Goal: Information Seeking & Learning: Compare options

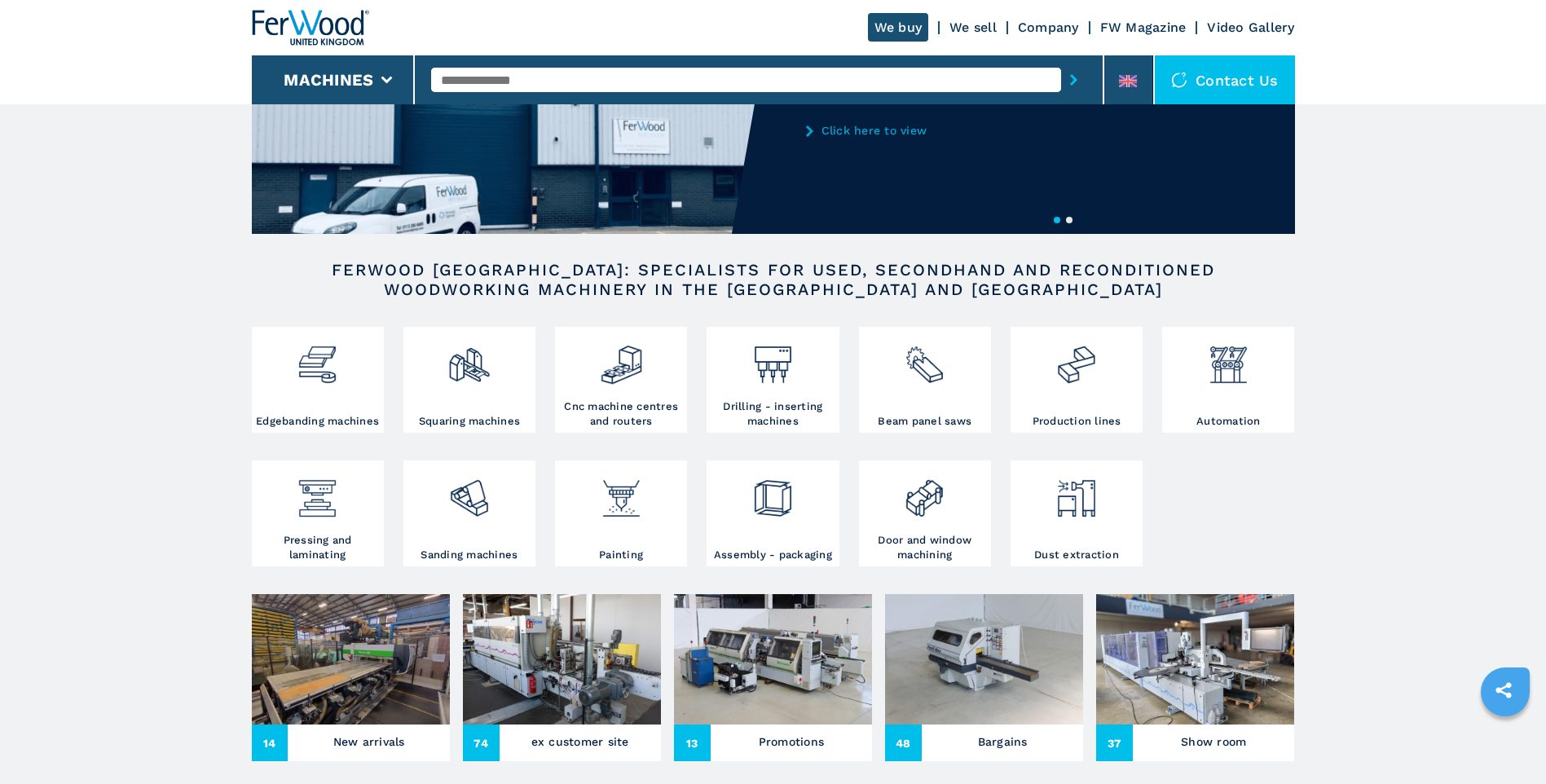
scroll to position [163, 0]
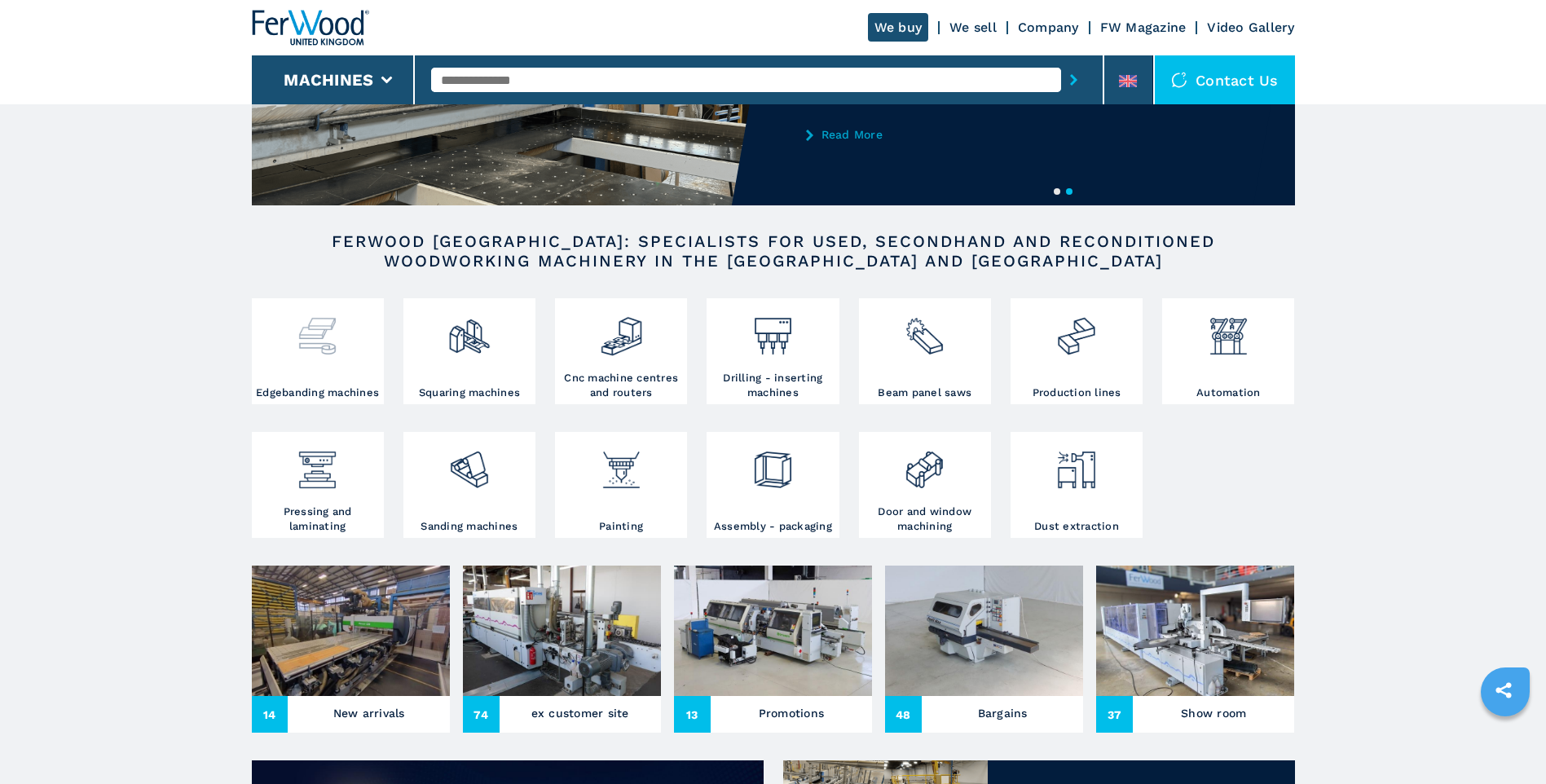
click at [326, 369] on div at bounding box center [317, 343] width 123 height 83
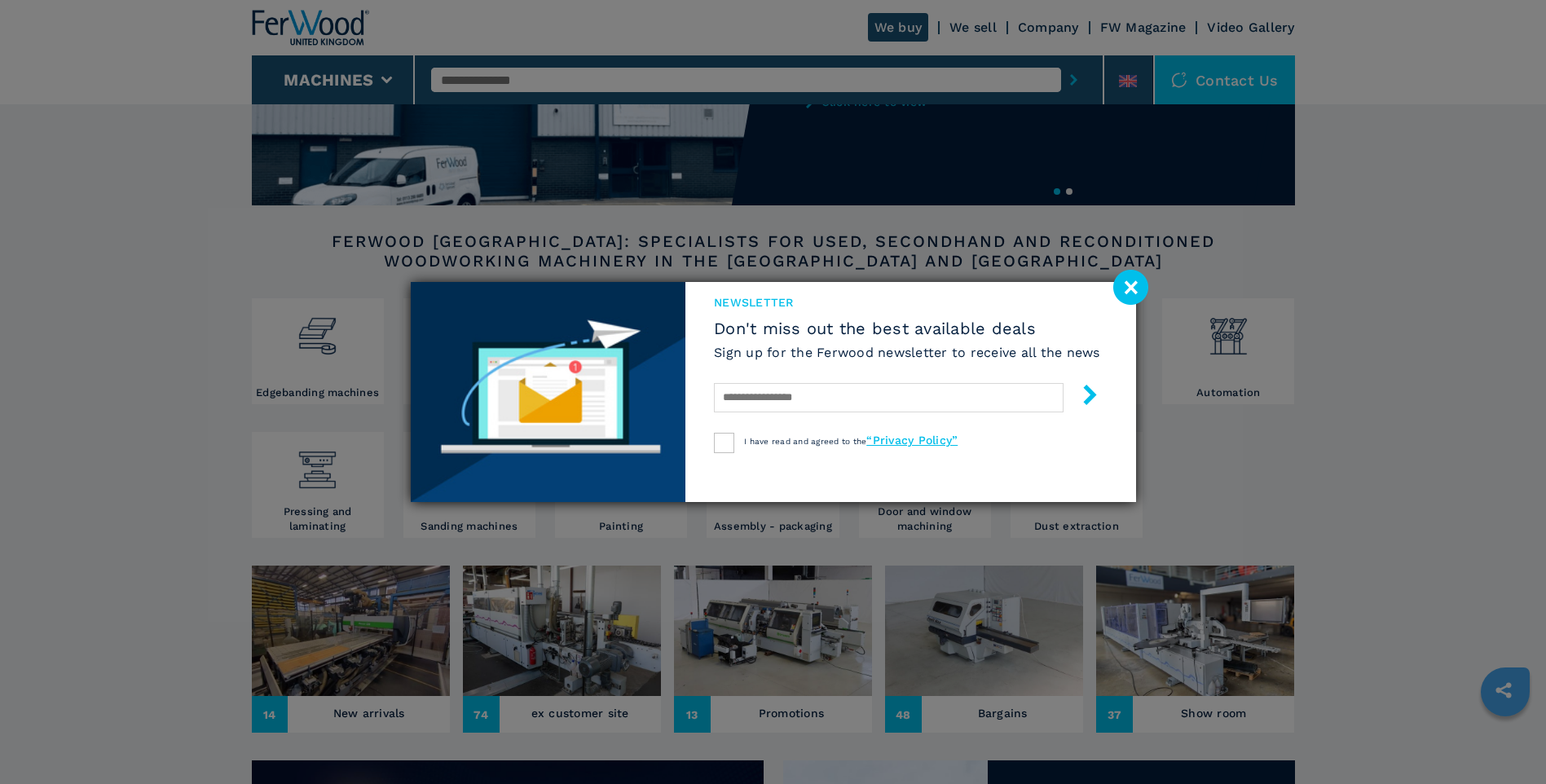
click at [1137, 292] on image at bounding box center [1130, 287] width 35 height 35
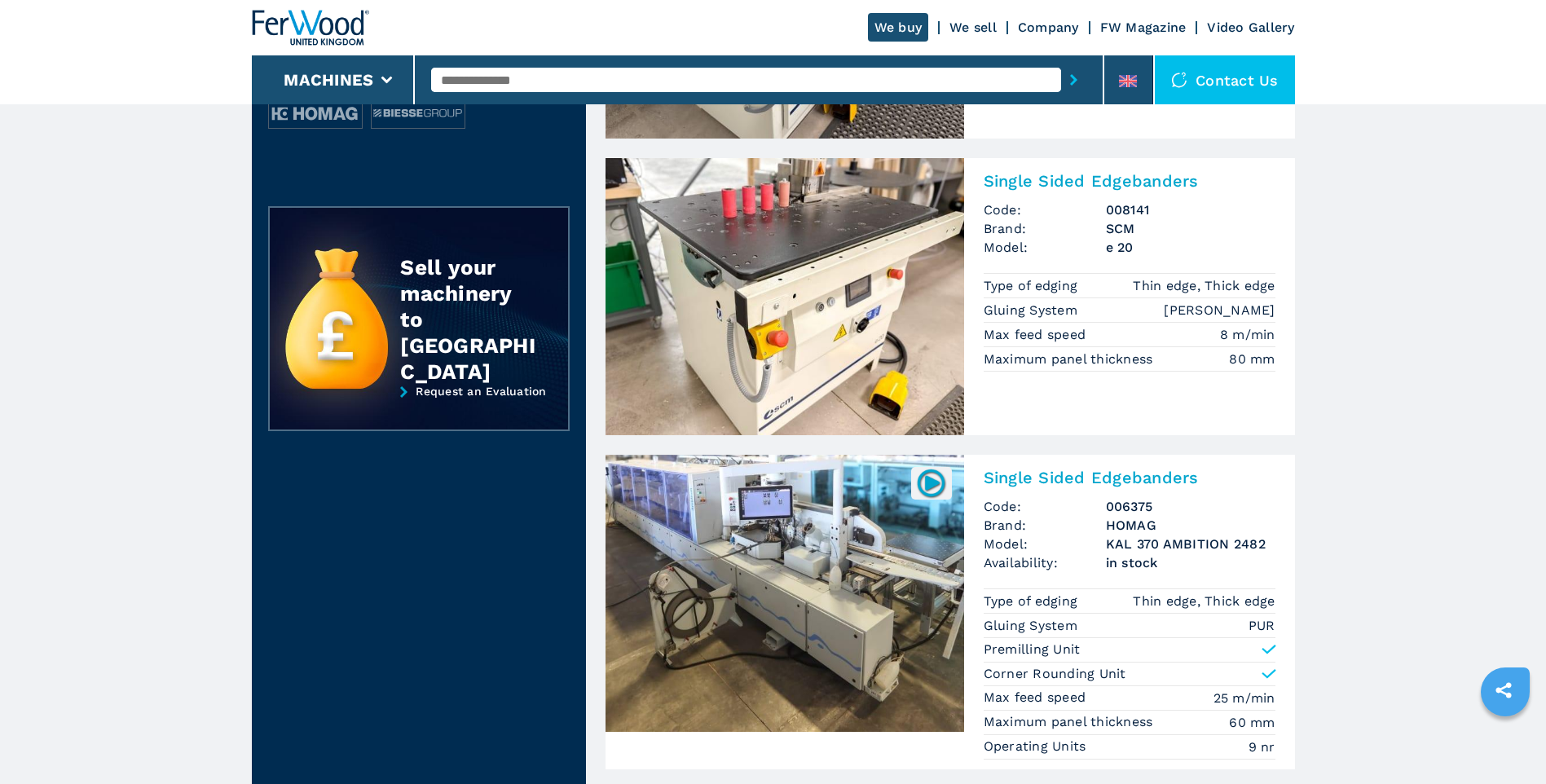
scroll to position [897, 0]
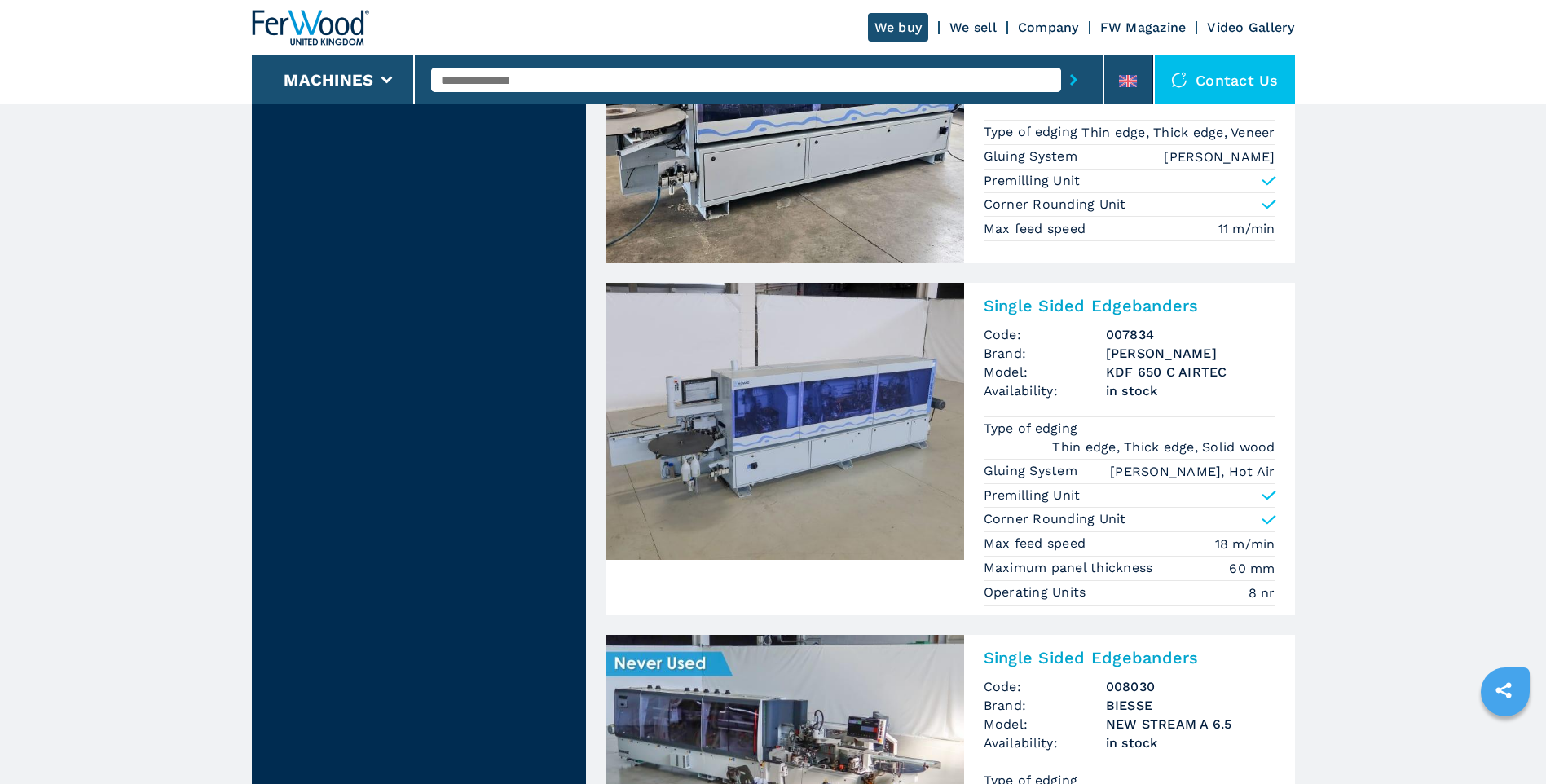
scroll to position [3341, 0]
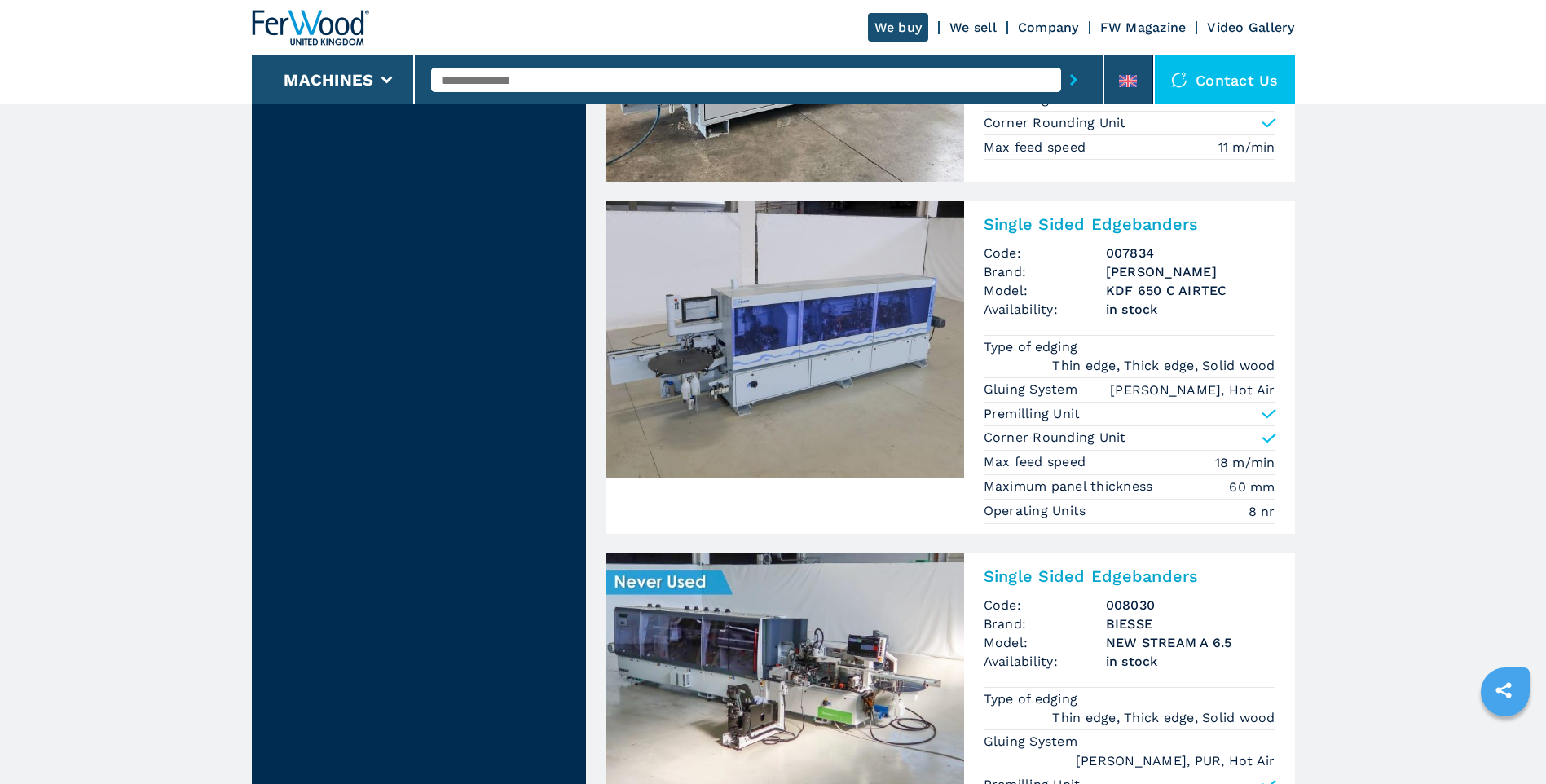
click at [793, 367] on img at bounding box center [785, 339] width 359 height 277
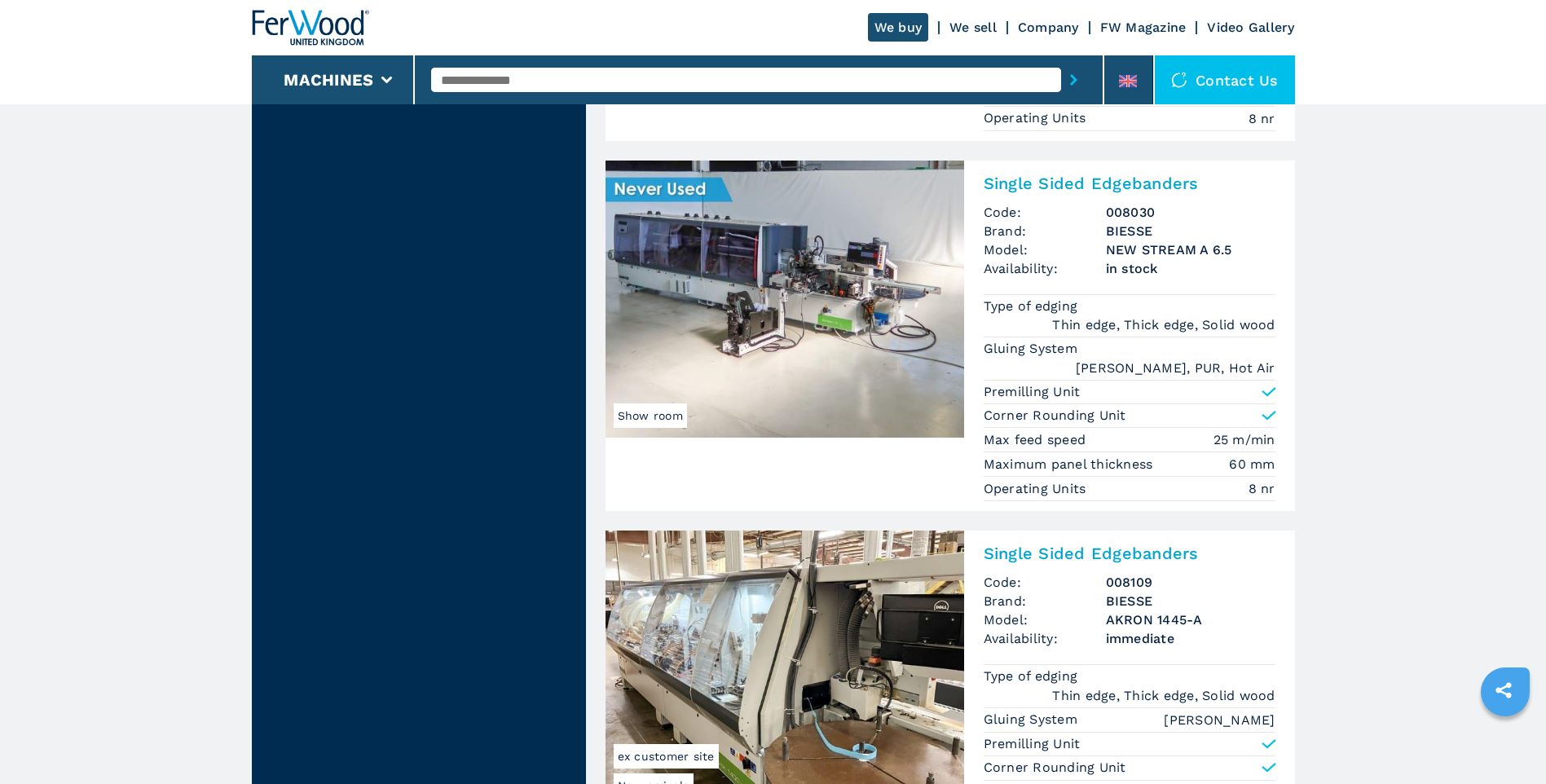
scroll to position [3749, 0]
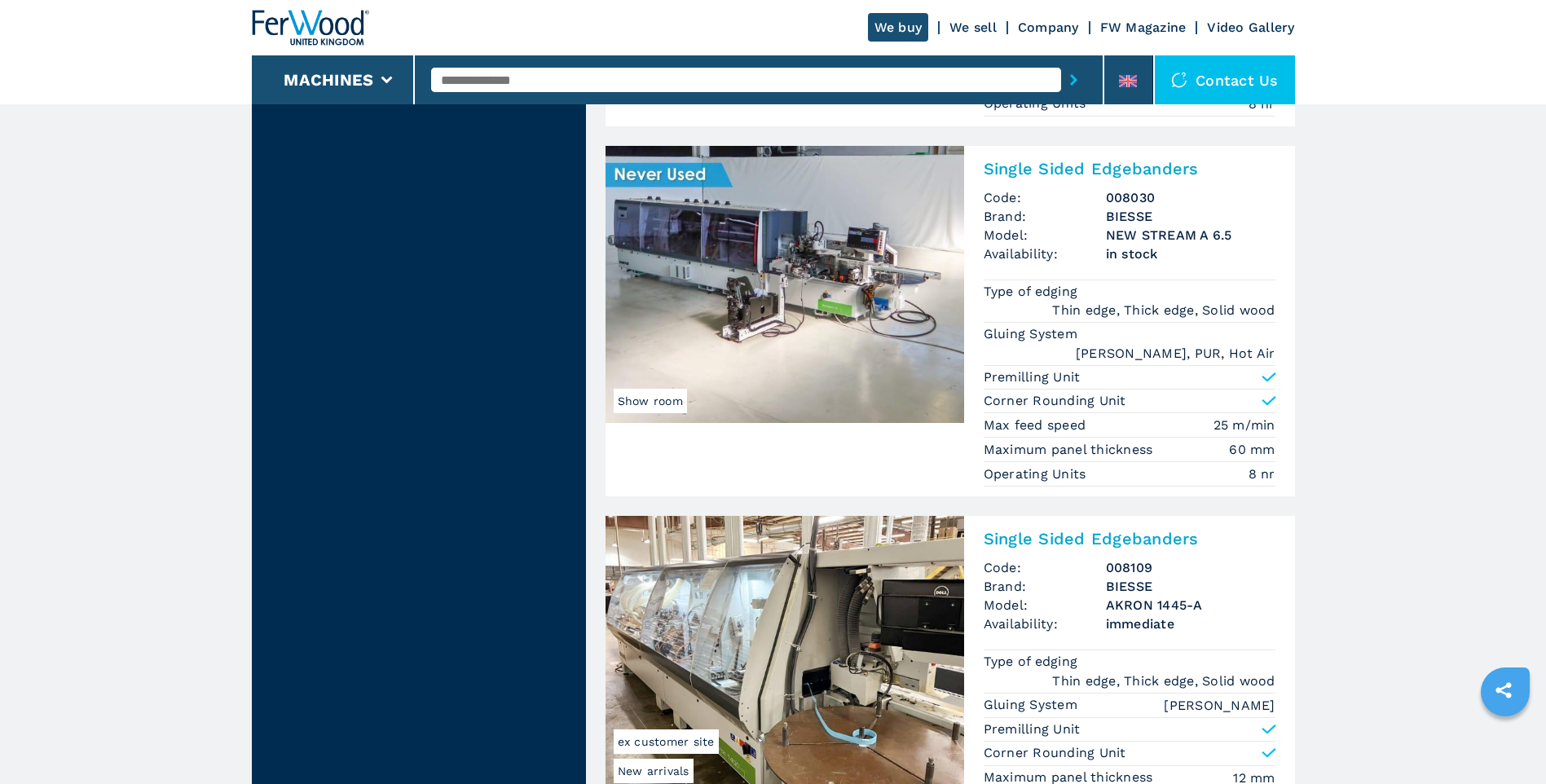
click at [822, 328] on img at bounding box center [785, 284] width 359 height 277
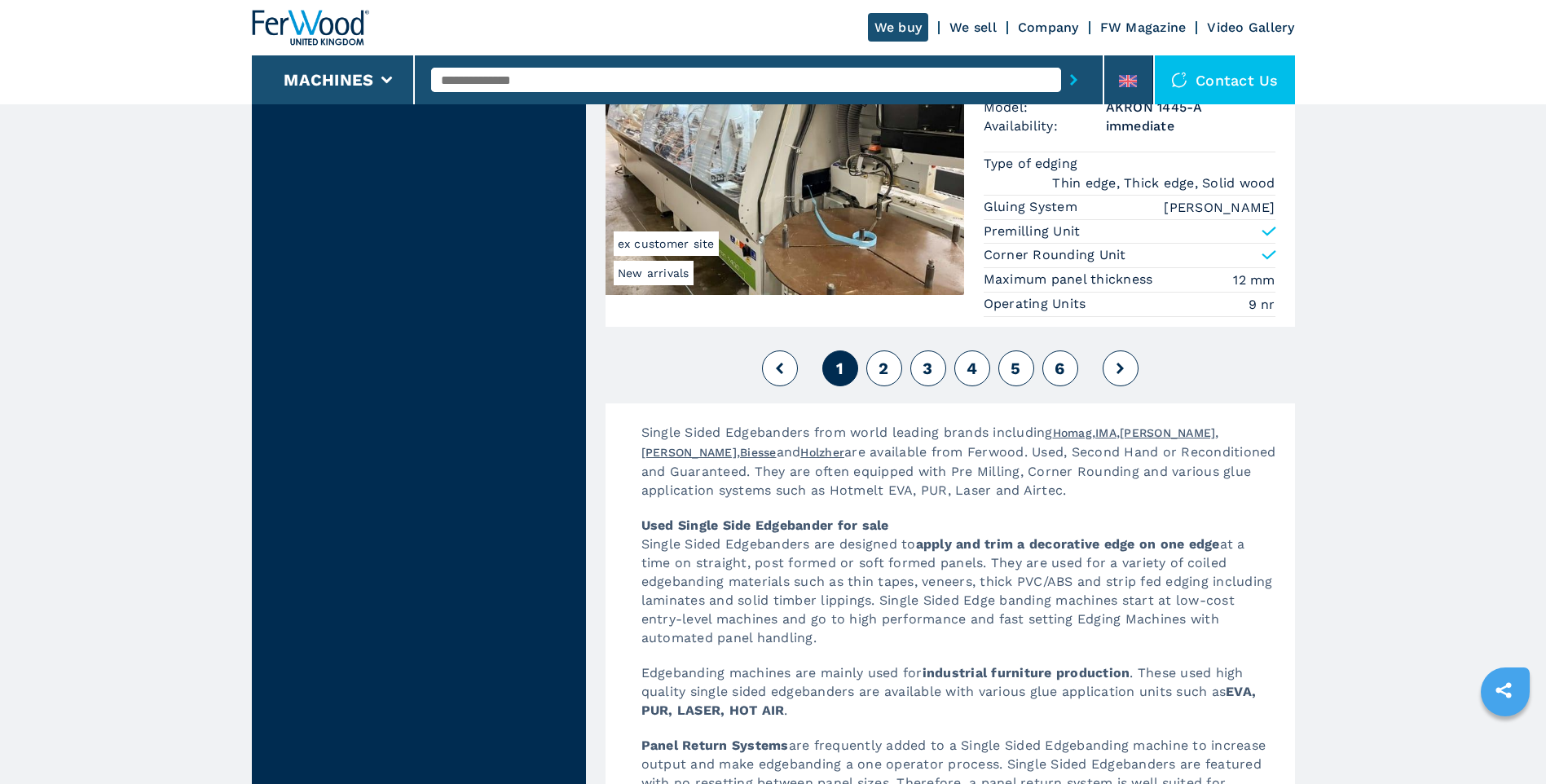
scroll to position [4237, 0]
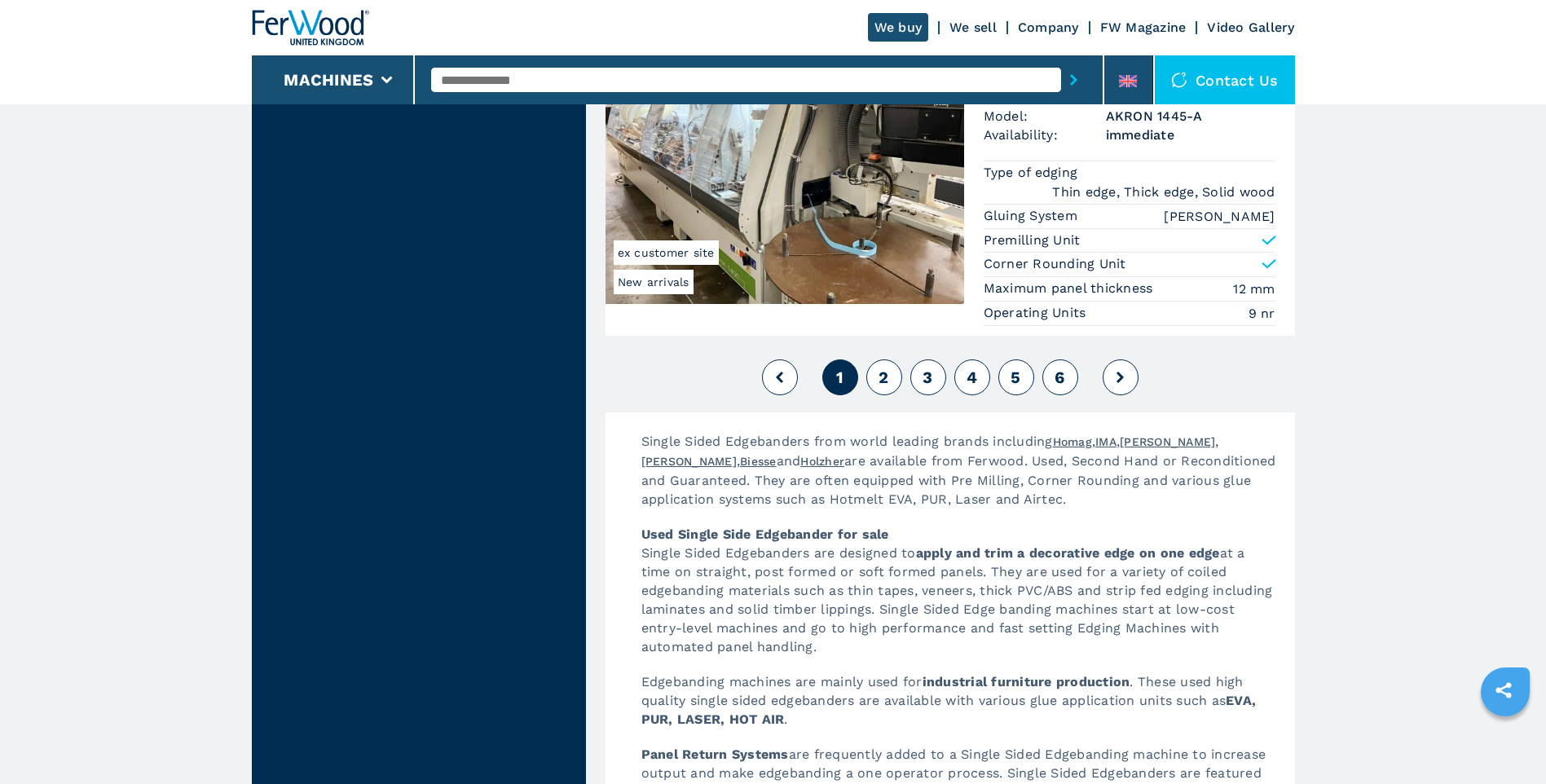
drag, startPoint x: 874, startPoint y: 364, endPoint x: 873, endPoint y: 383, distance: 19.0
click at [874, 364] on button "2" at bounding box center [884, 378] width 36 height 36
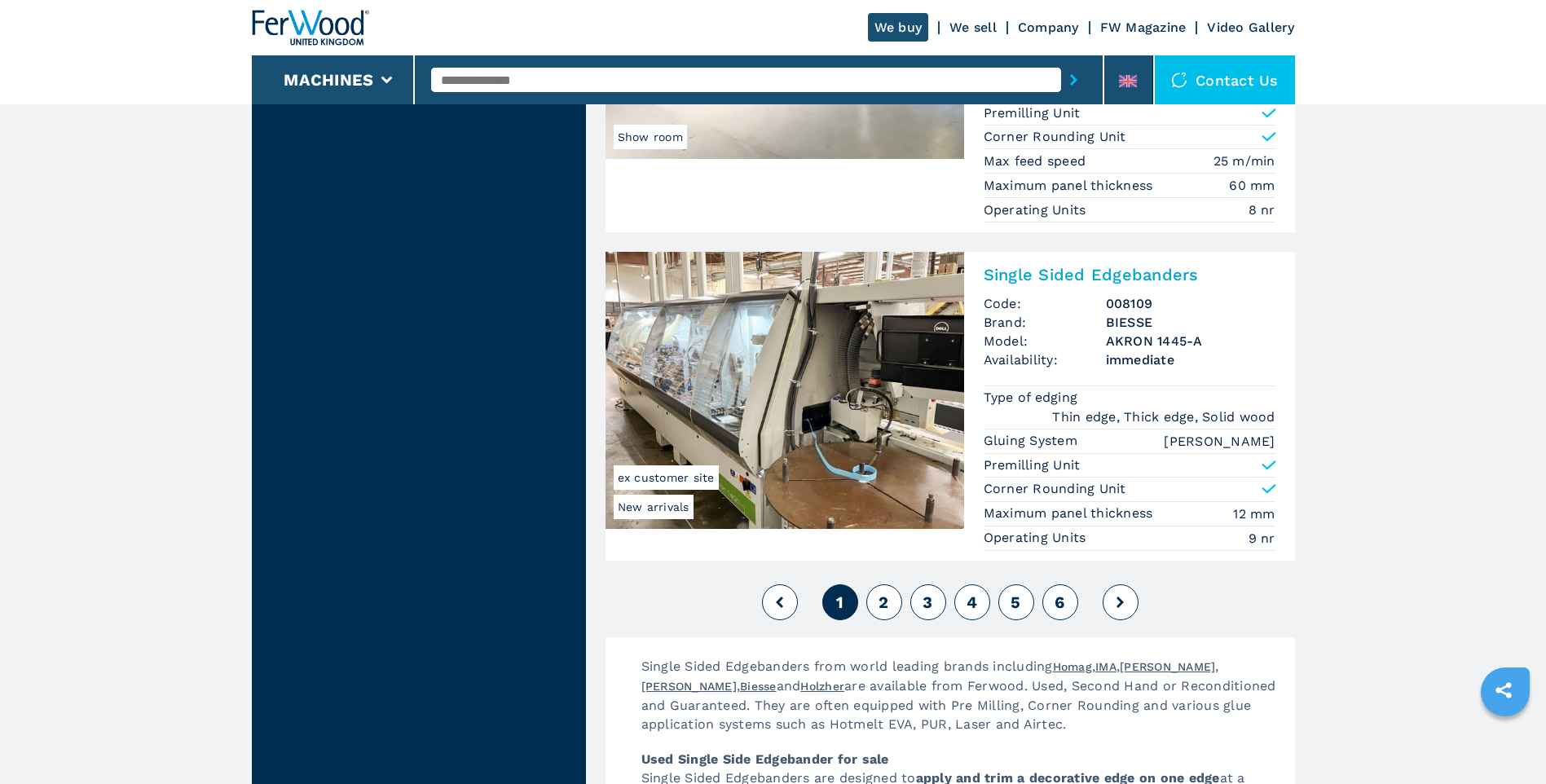
scroll to position [3993, 0]
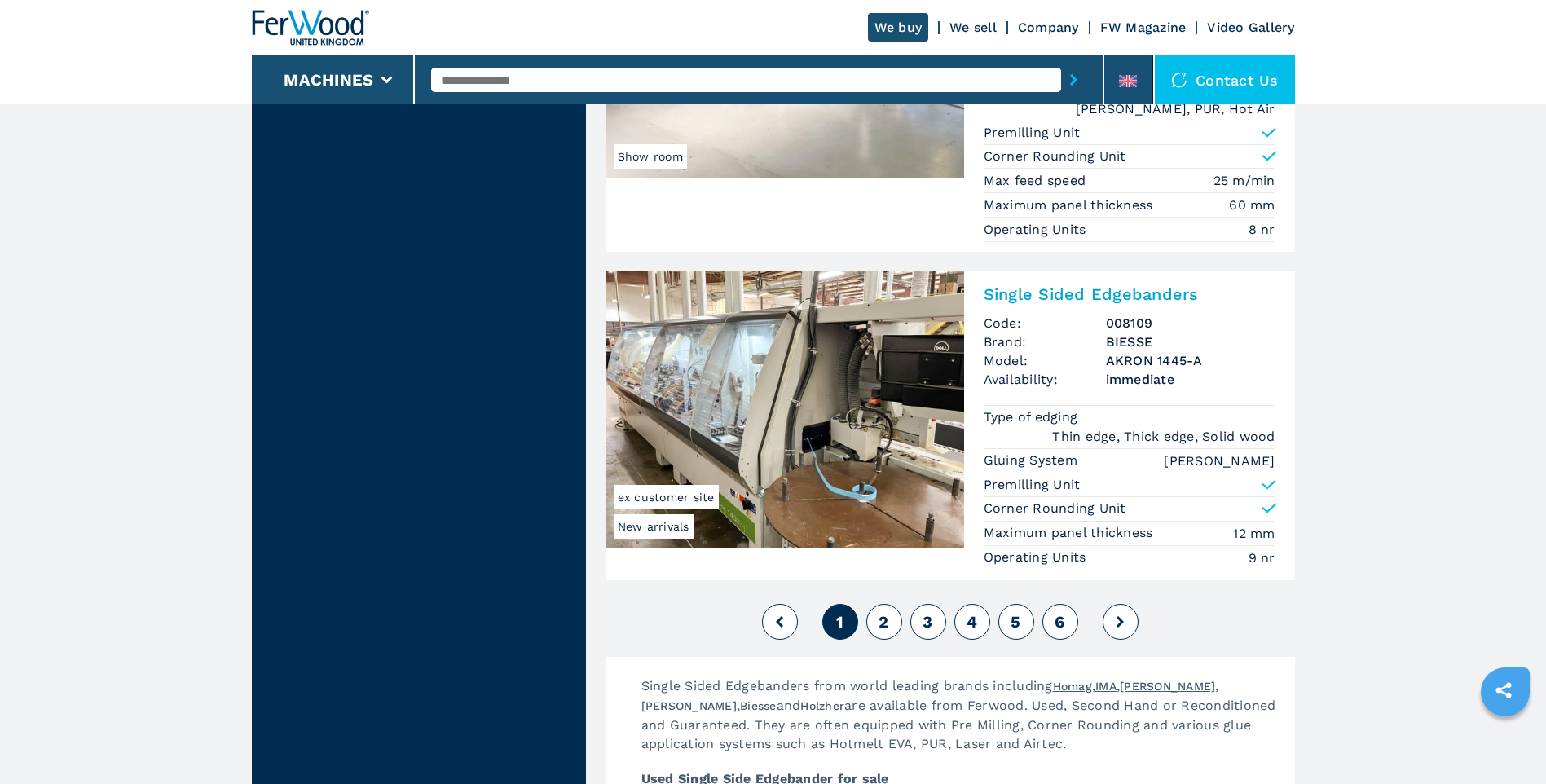
click at [887, 612] on span "2" at bounding box center [883, 622] width 10 height 20
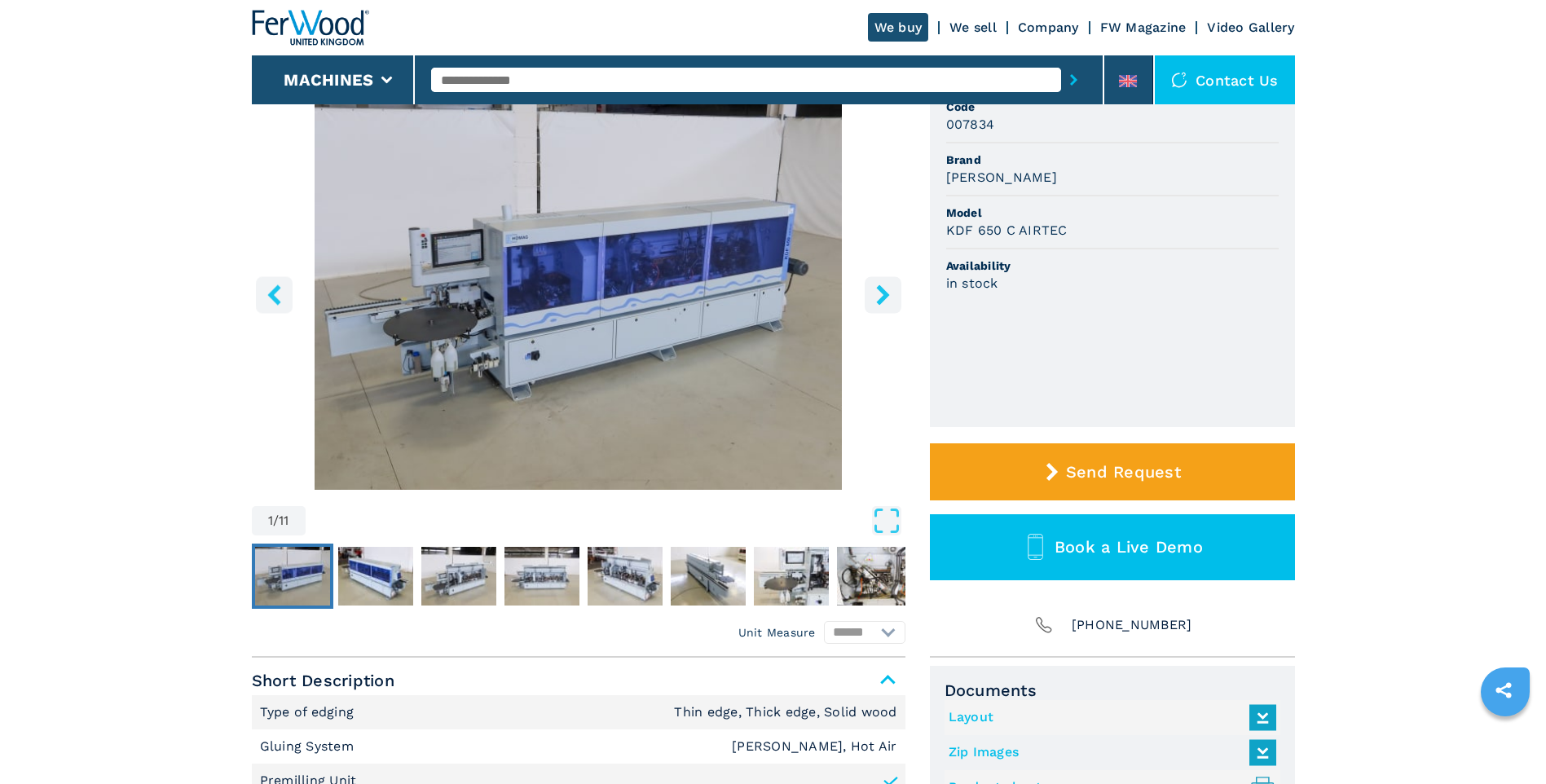
scroll to position [163, 0]
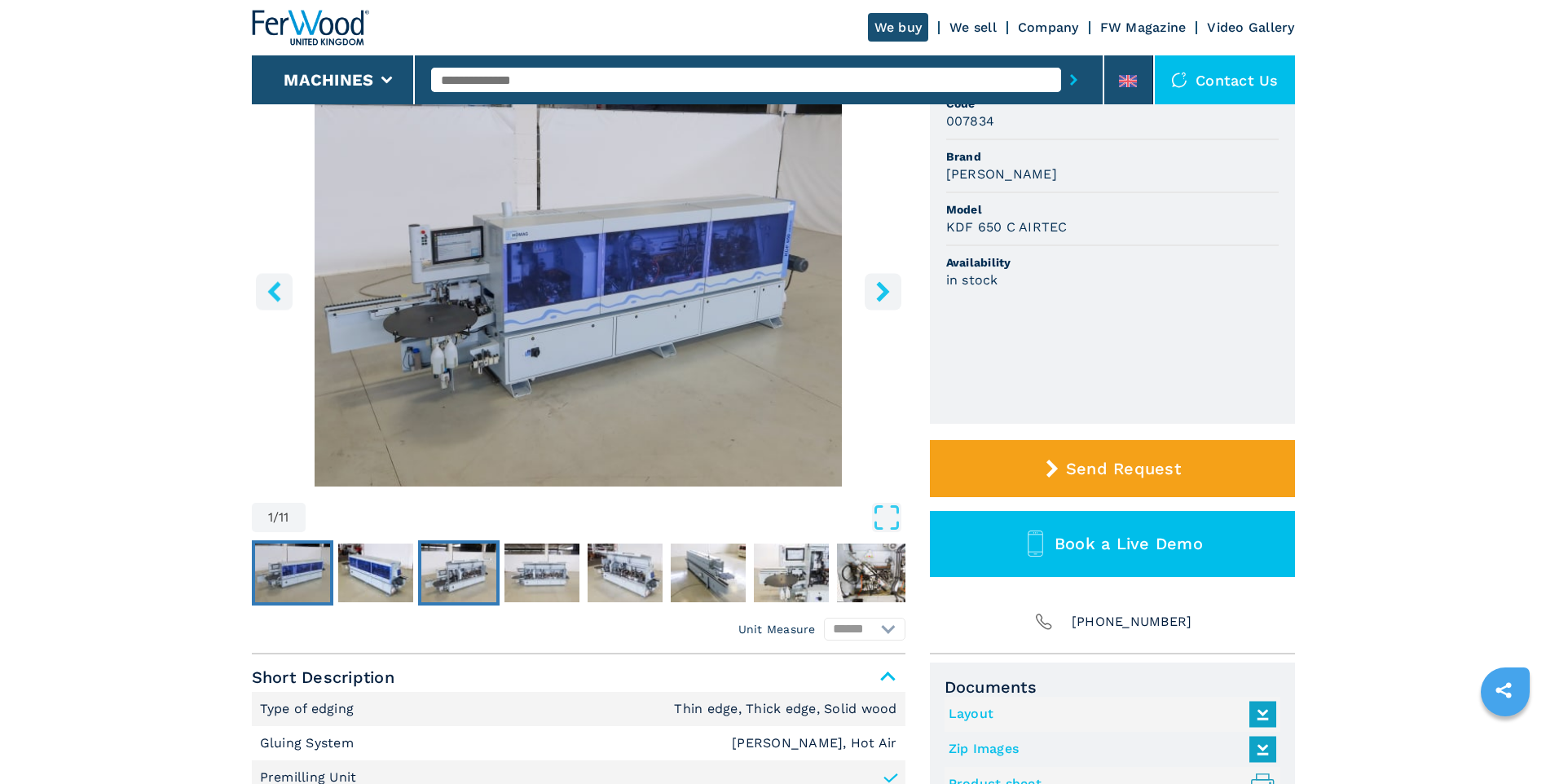
click at [440, 562] on img "Go to Slide 3" at bounding box center [458, 572] width 75 height 59
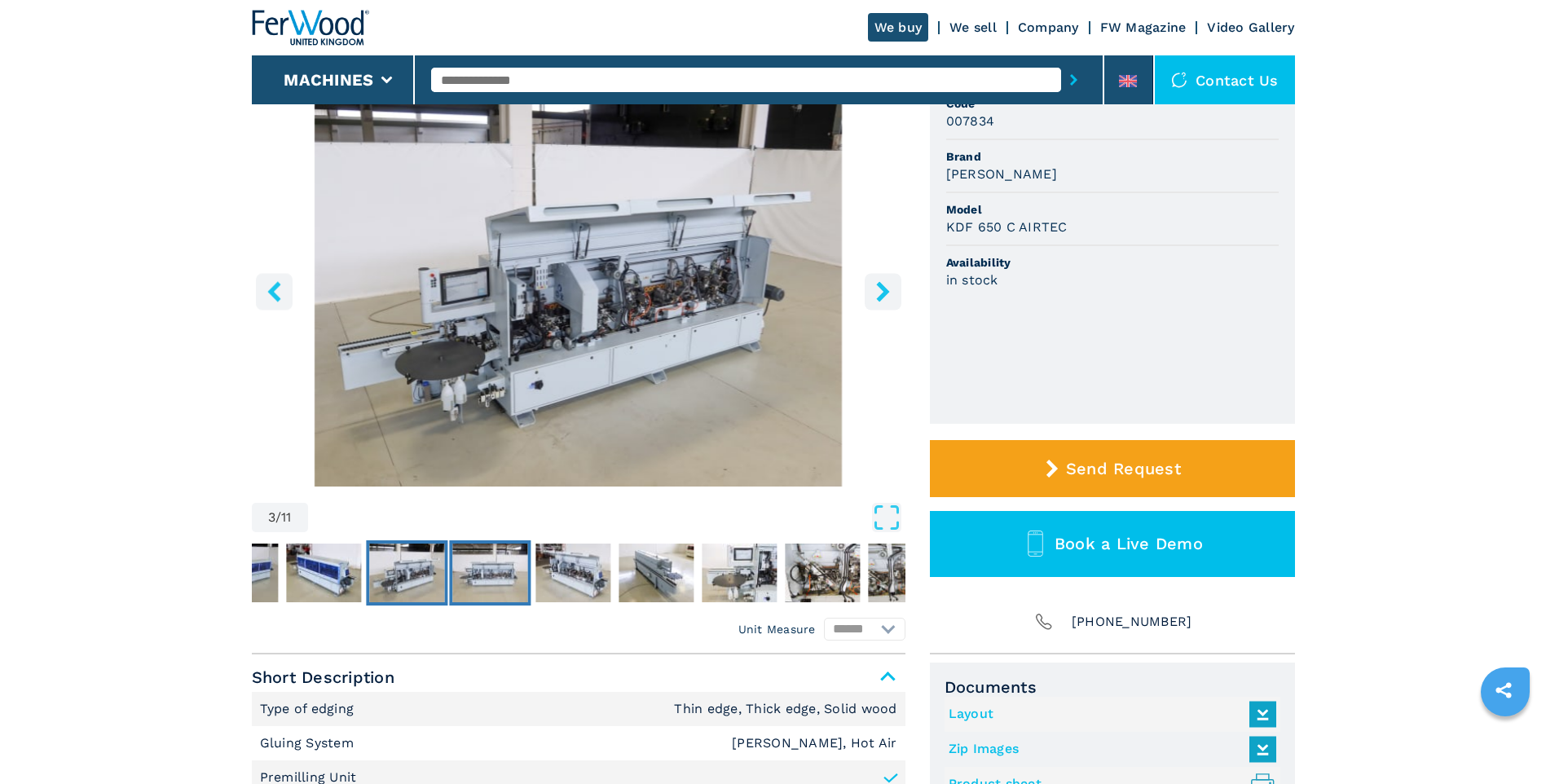
click at [497, 586] on img "Go to Slide 4" at bounding box center [489, 572] width 75 height 59
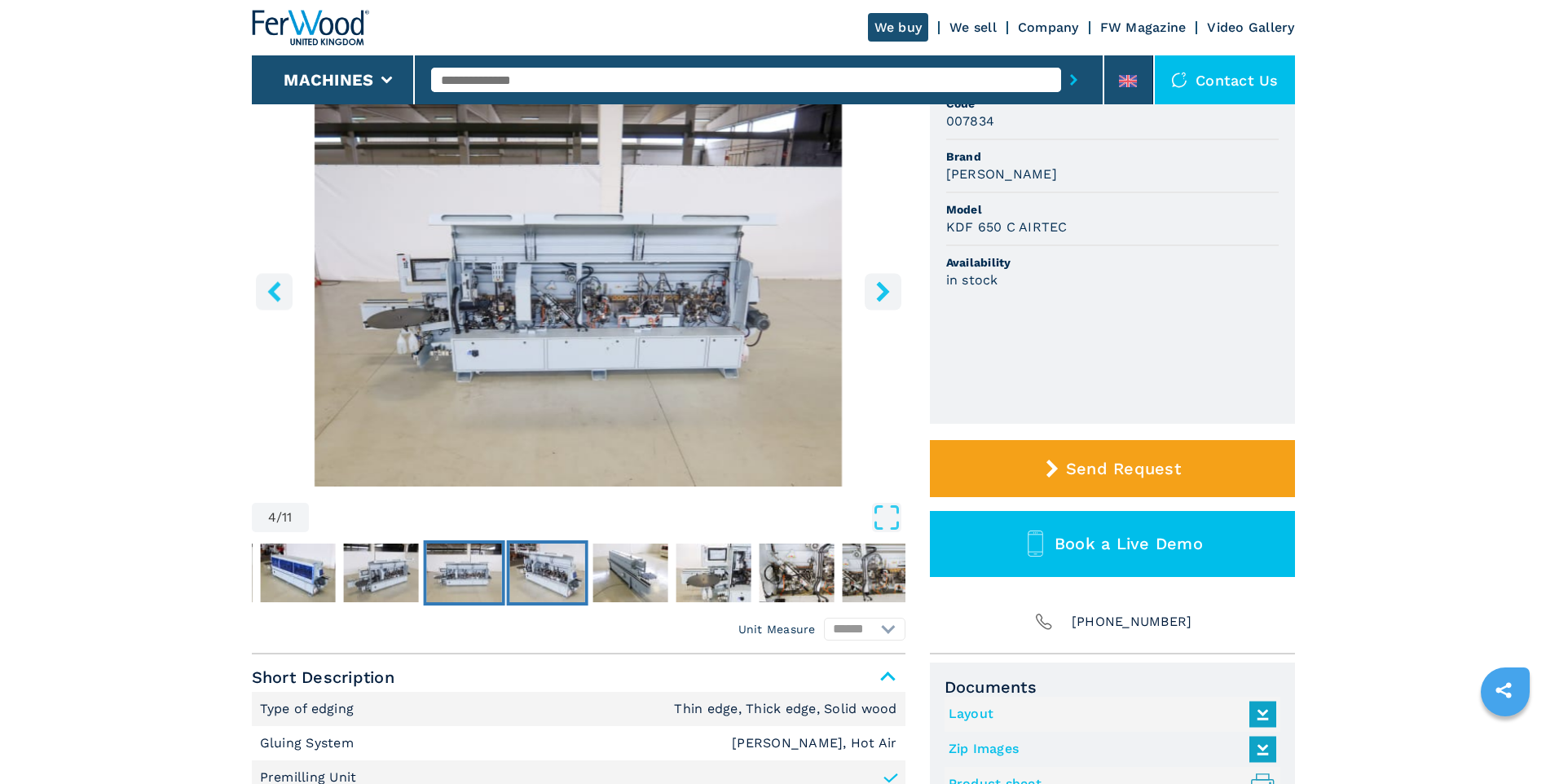
click at [539, 571] on img "Go to Slide 5" at bounding box center [546, 572] width 75 height 59
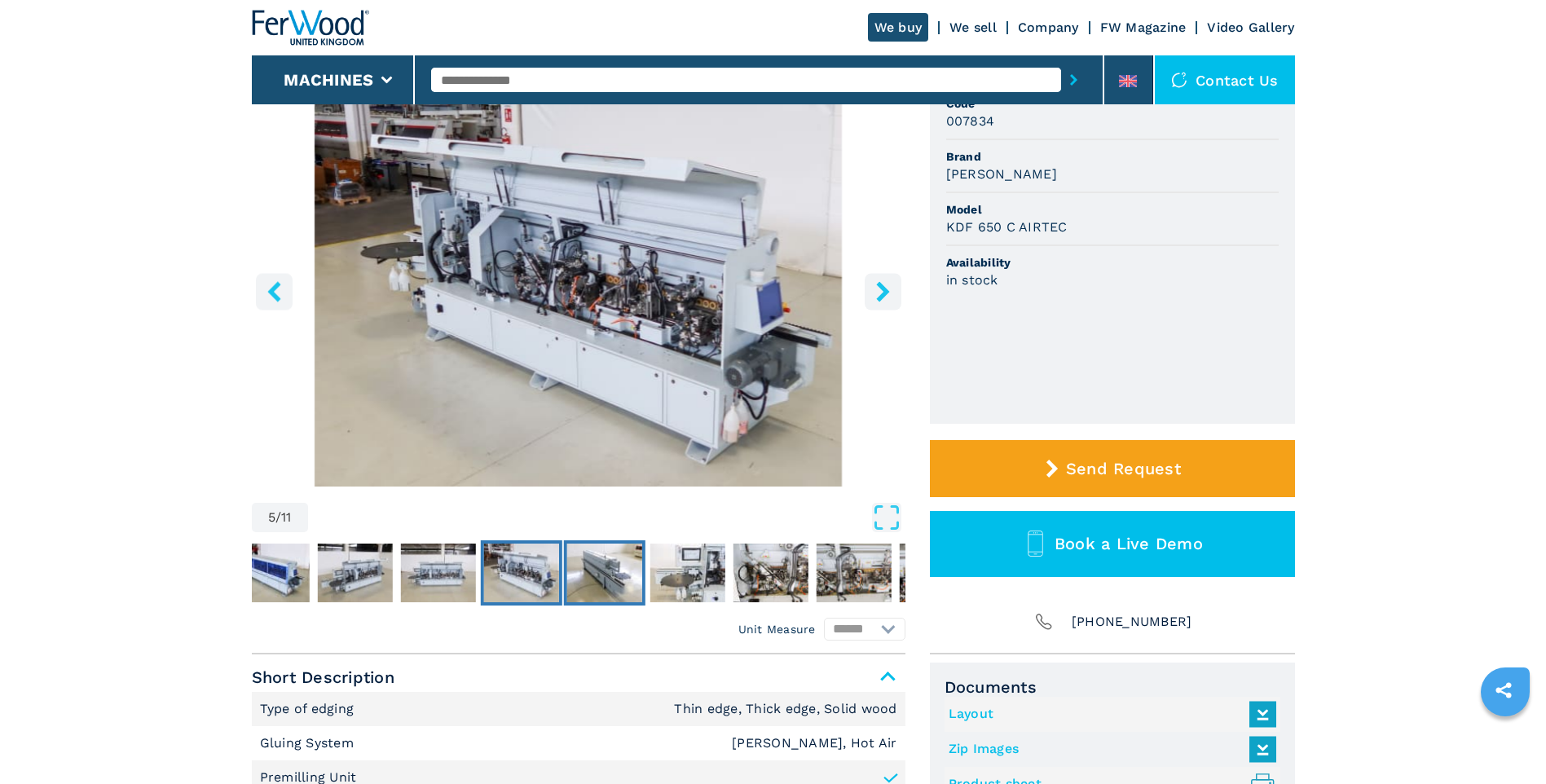
click at [591, 559] on img "Go to Slide 6" at bounding box center [603, 572] width 75 height 59
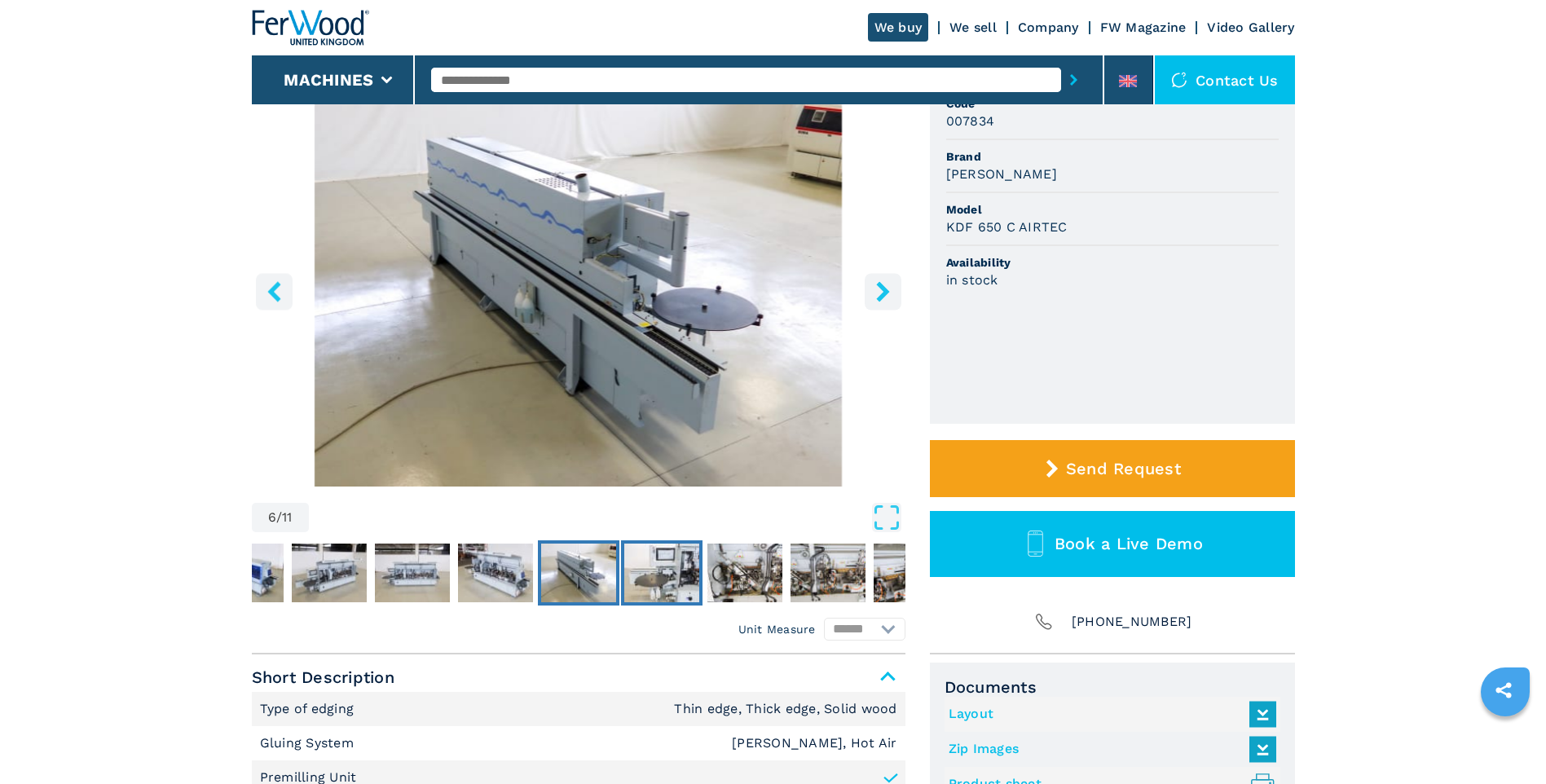
click at [664, 569] on img "Go to Slide 7" at bounding box center [662, 572] width 75 height 59
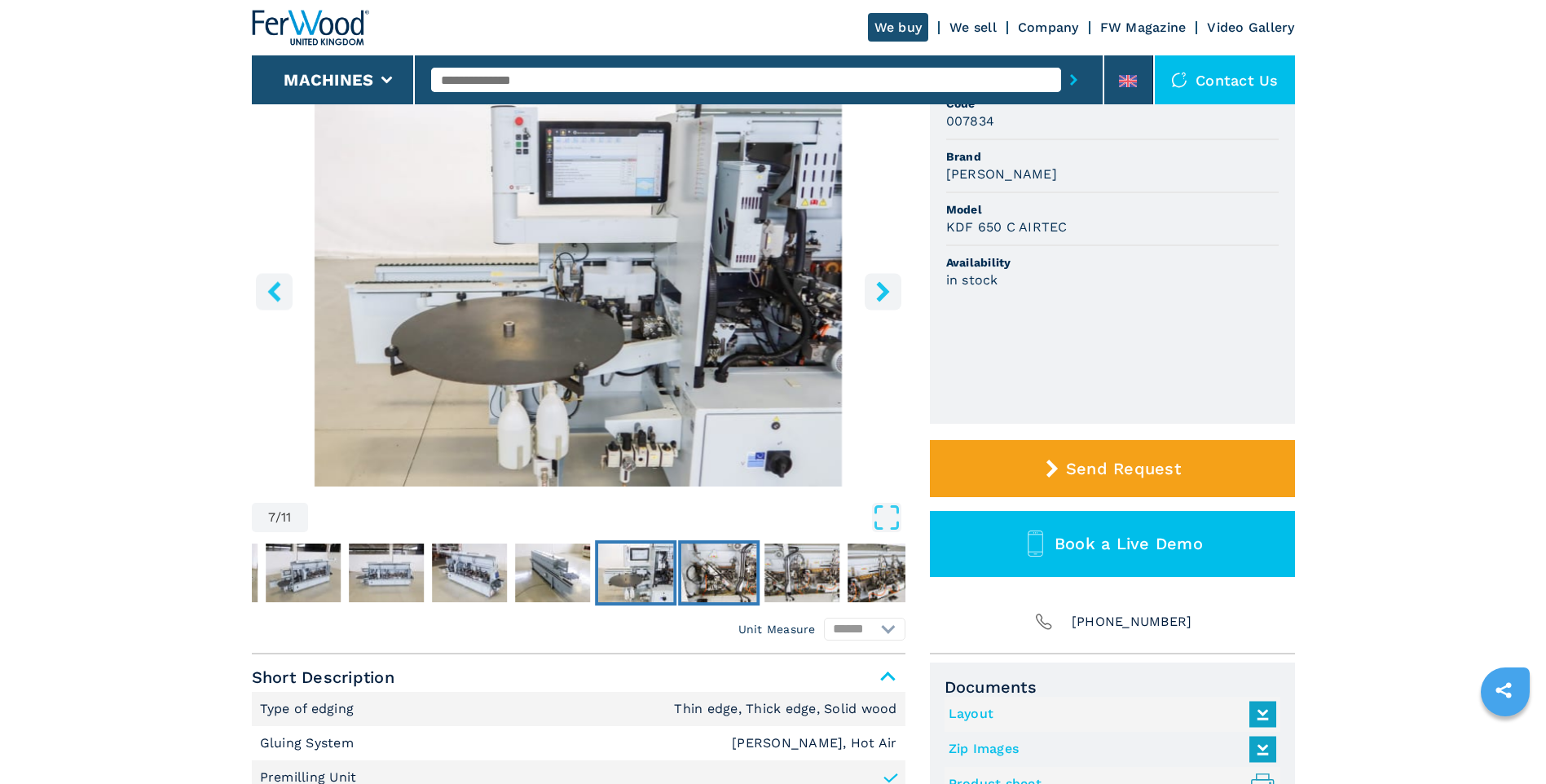
click at [714, 583] on img "Go to Slide 8" at bounding box center [718, 572] width 75 height 59
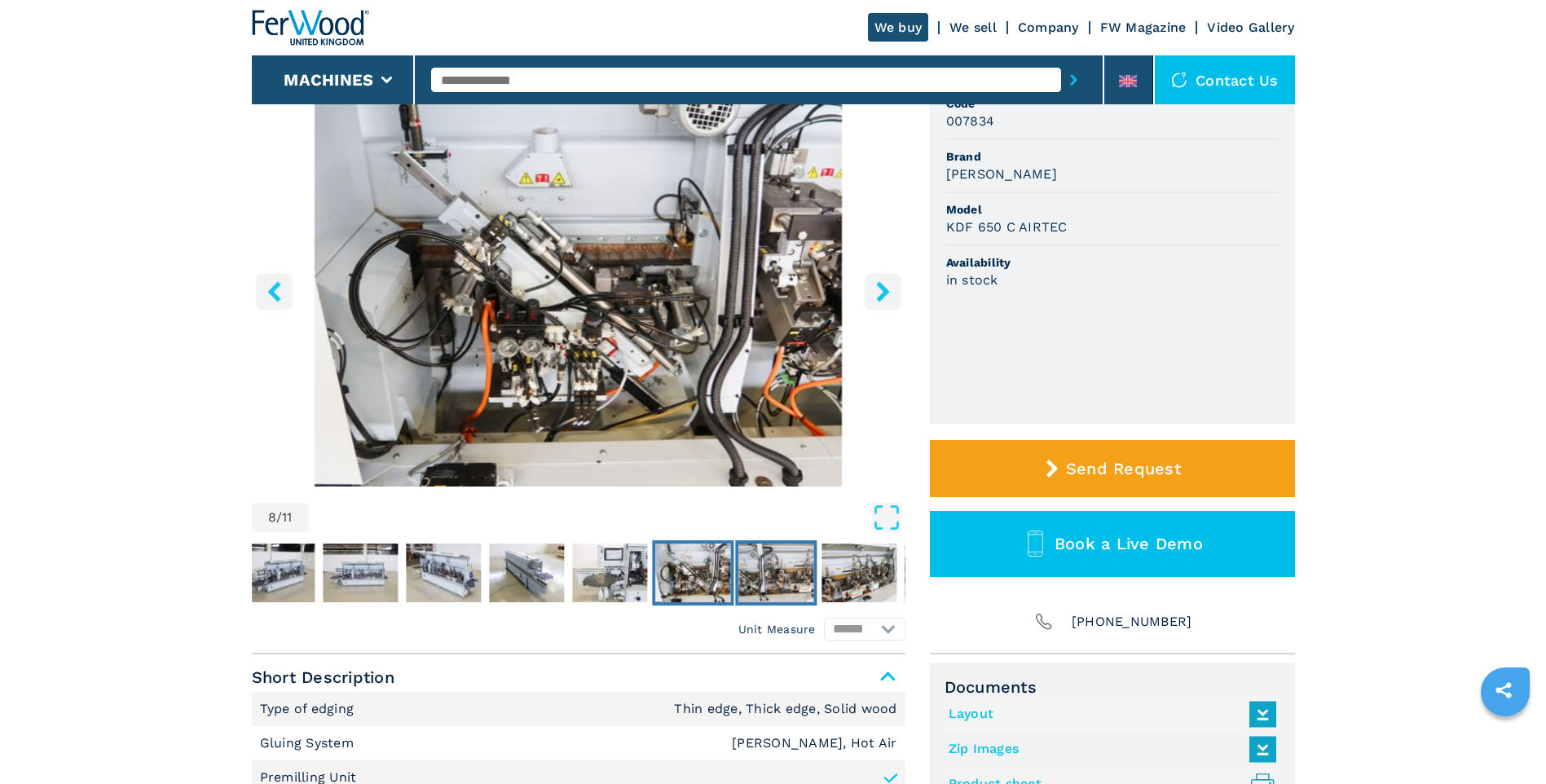
click at [786, 580] on img "Go to Slide 9" at bounding box center [775, 572] width 75 height 59
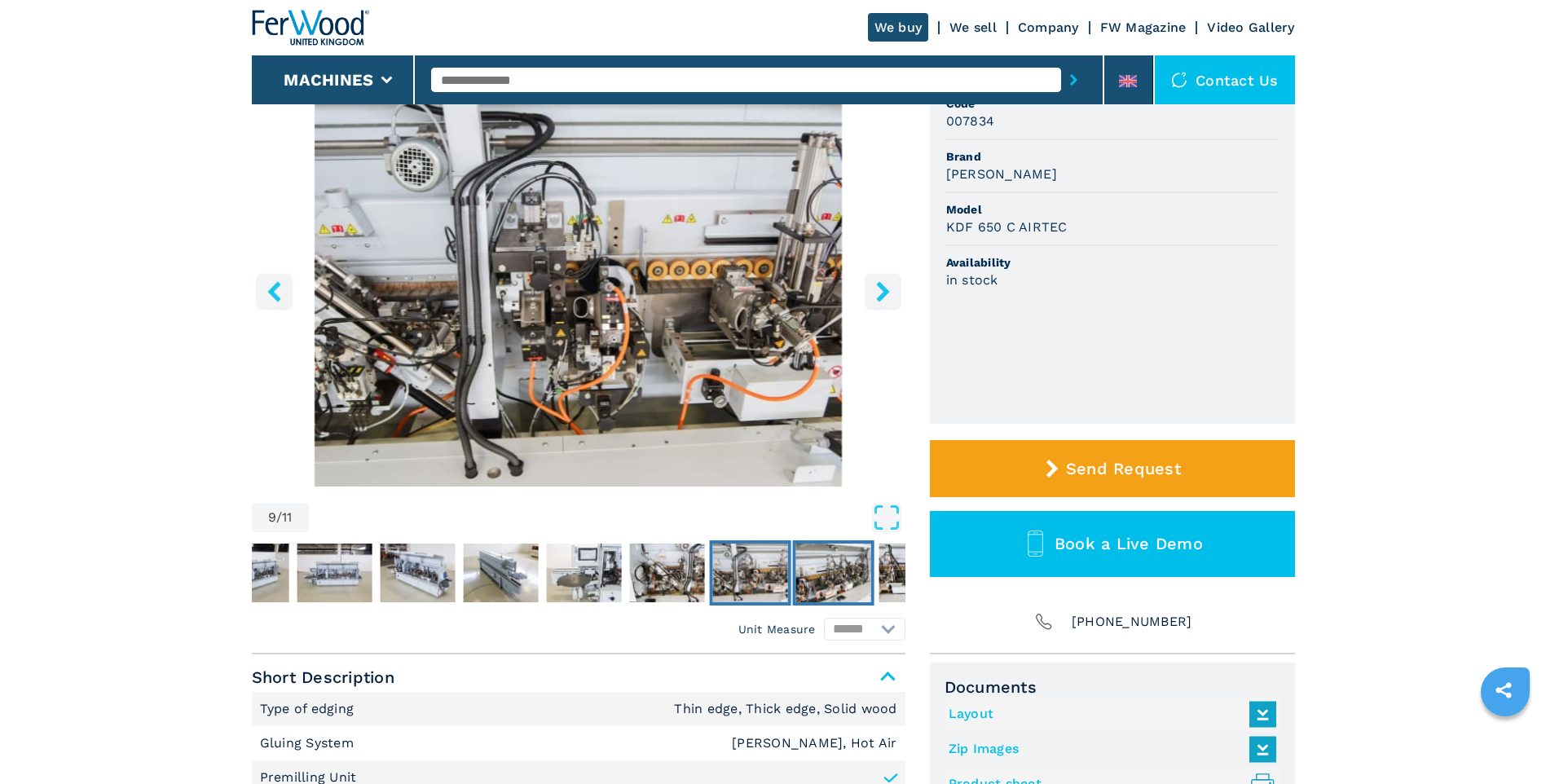
click at [835, 583] on img "Go to Slide 10" at bounding box center [833, 572] width 75 height 59
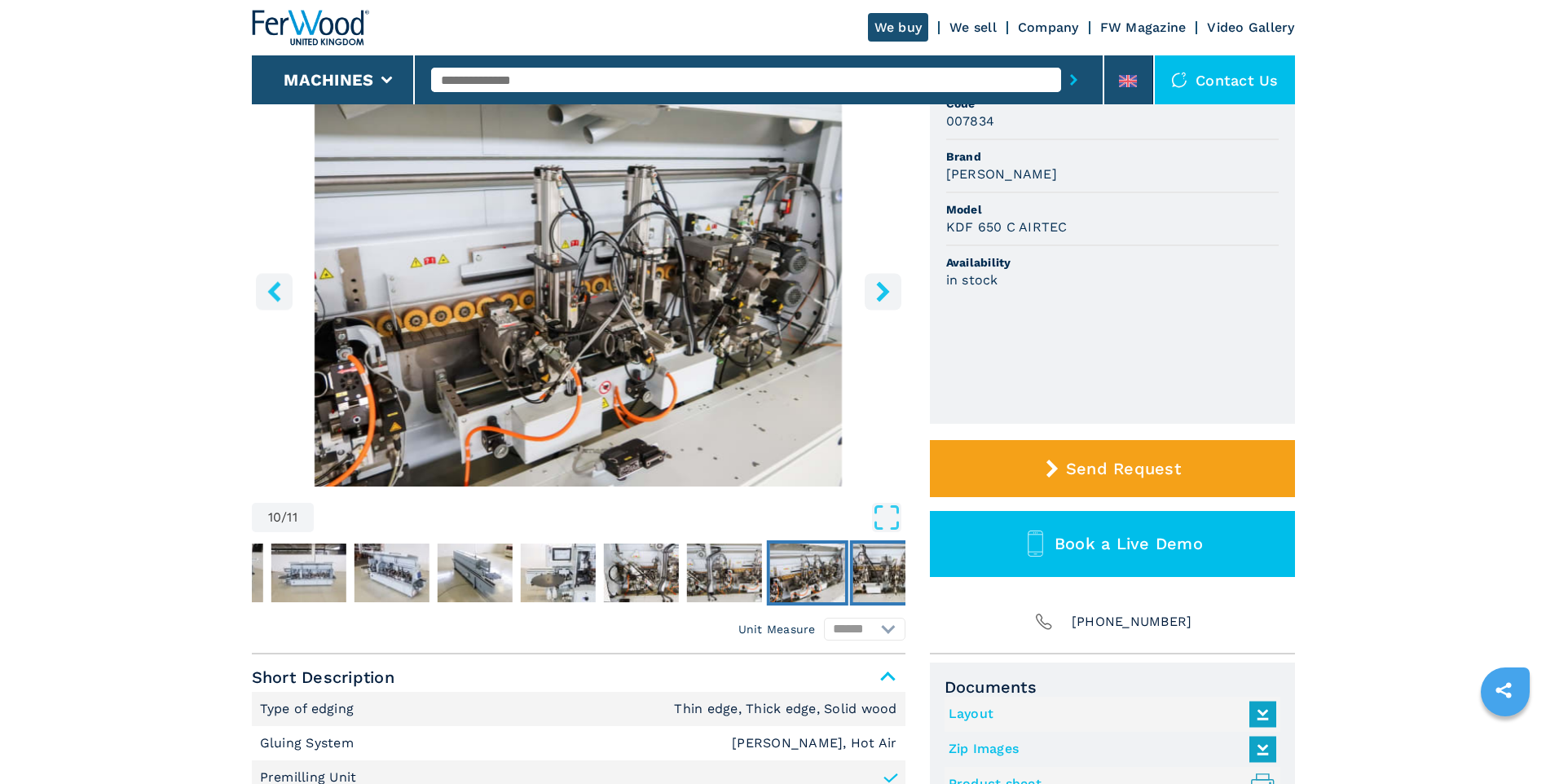
click at [879, 572] on img "Go to Slide 11" at bounding box center [890, 572] width 75 height 59
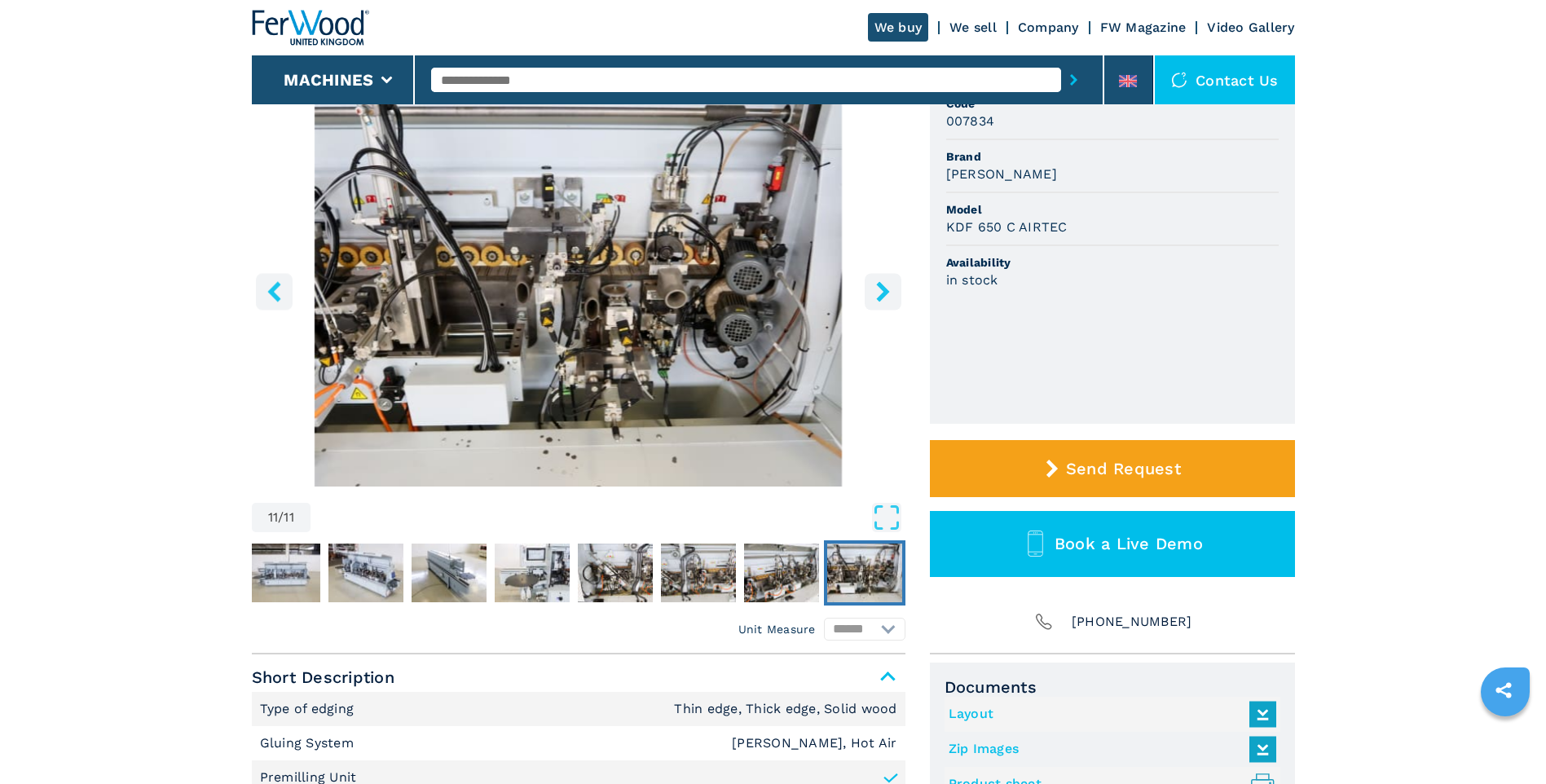
click at [879, 572] on img "Go to Slide 11" at bounding box center [864, 572] width 75 height 59
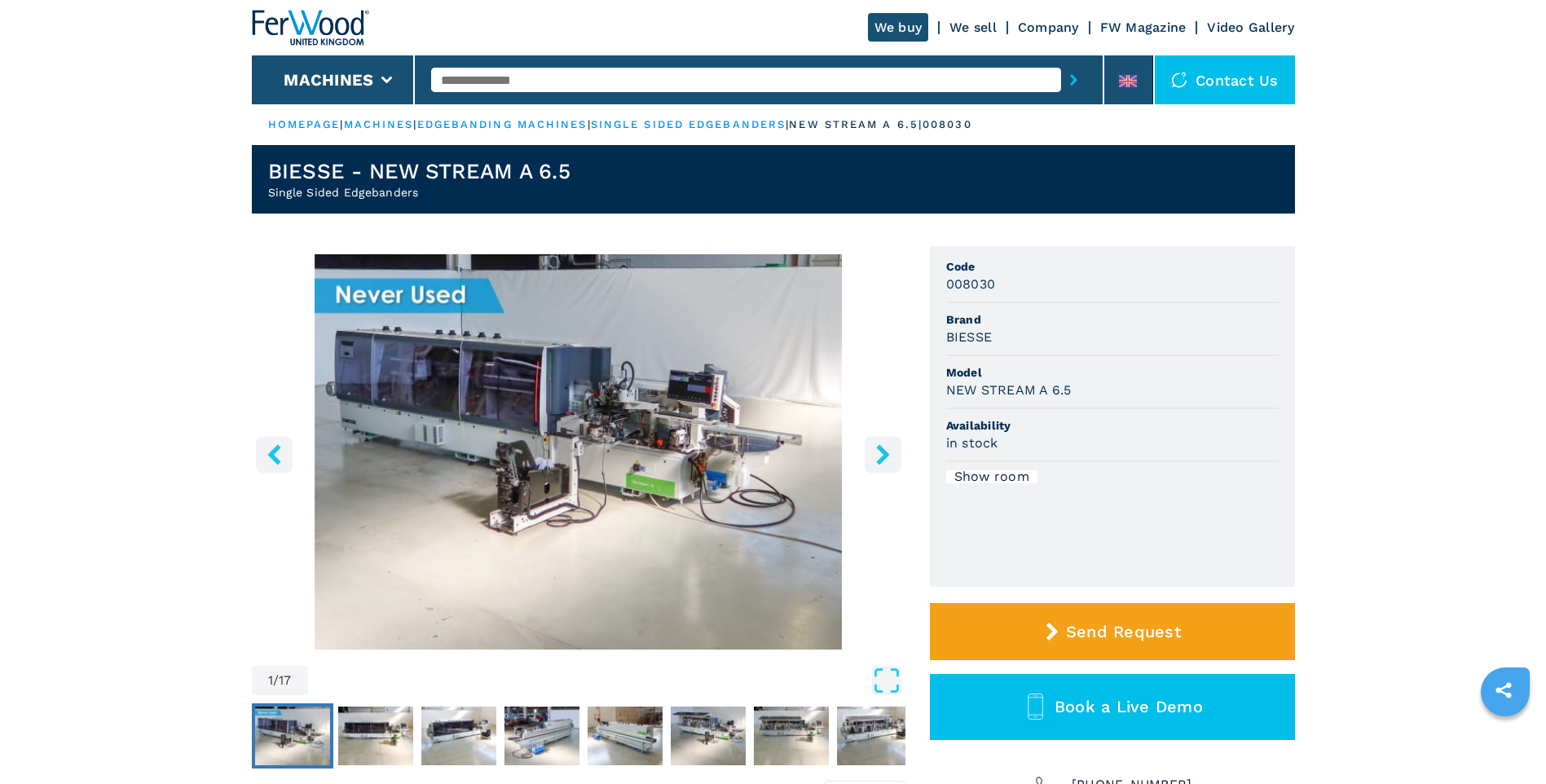
click at [883, 460] on icon "right-button" at bounding box center [883, 454] width 21 height 21
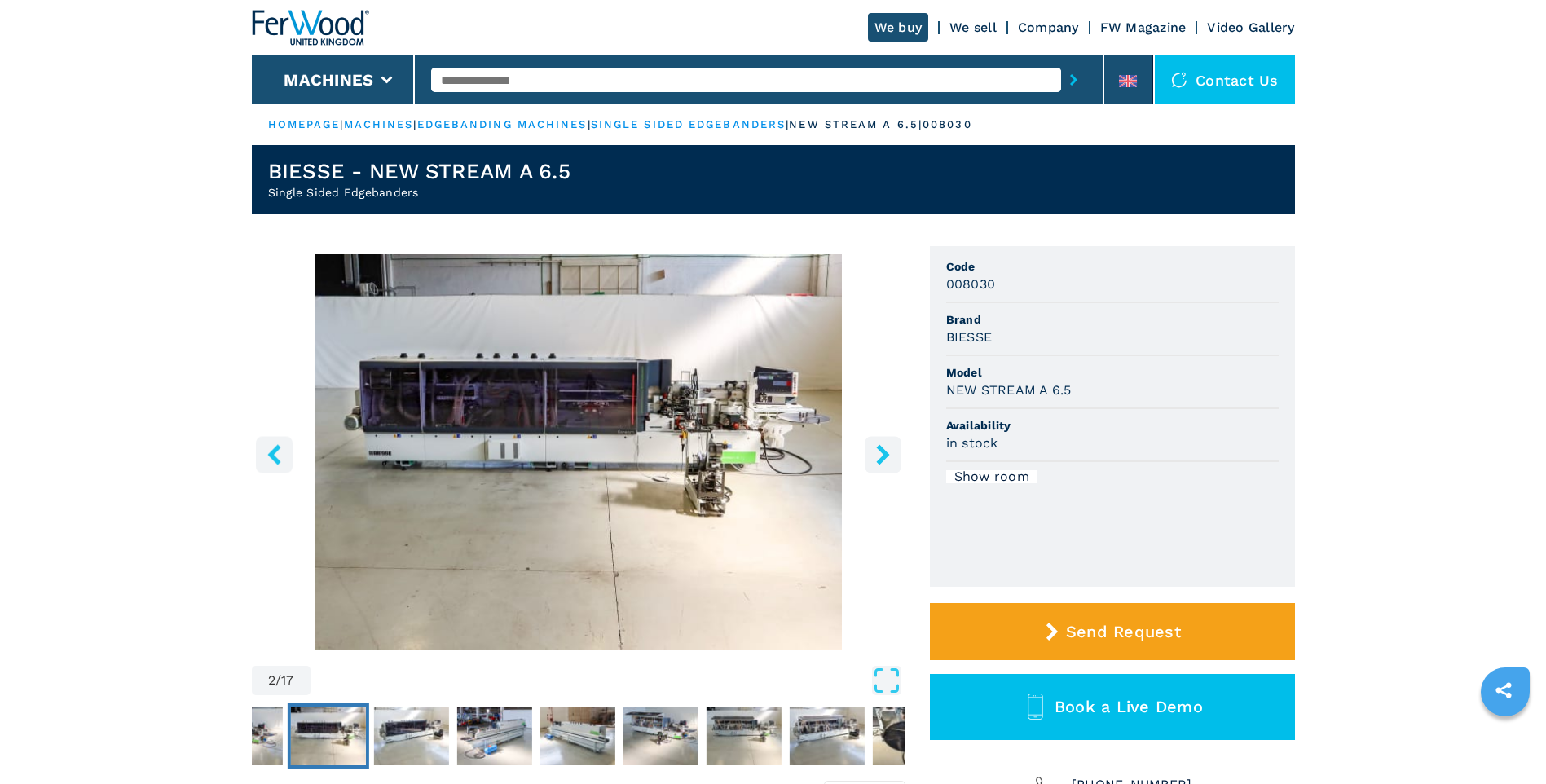
click at [883, 460] on icon "right-button" at bounding box center [883, 454] width 21 height 21
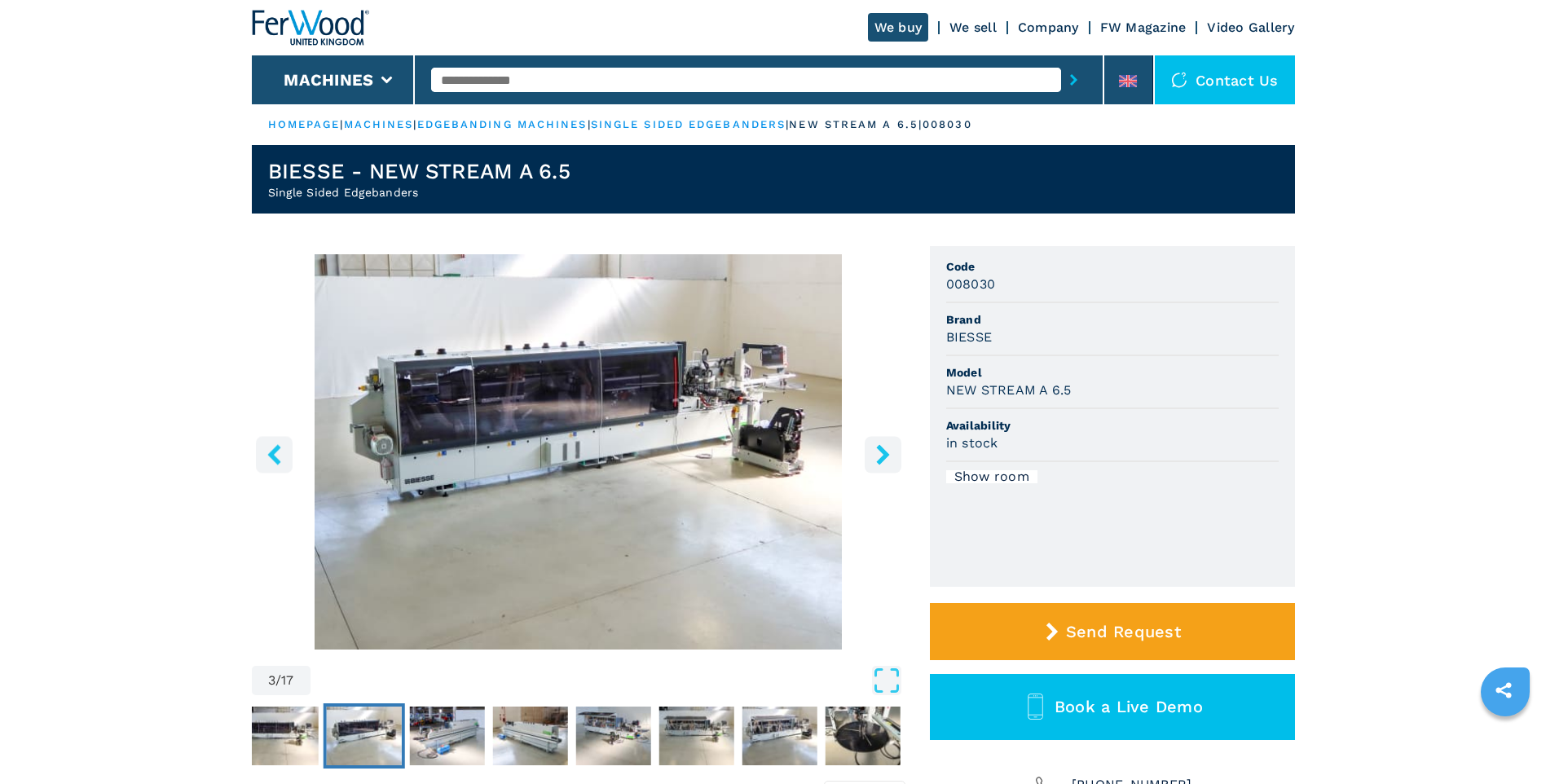
click at [883, 460] on icon "right-button" at bounding box center [883, 454] width 21 height 21
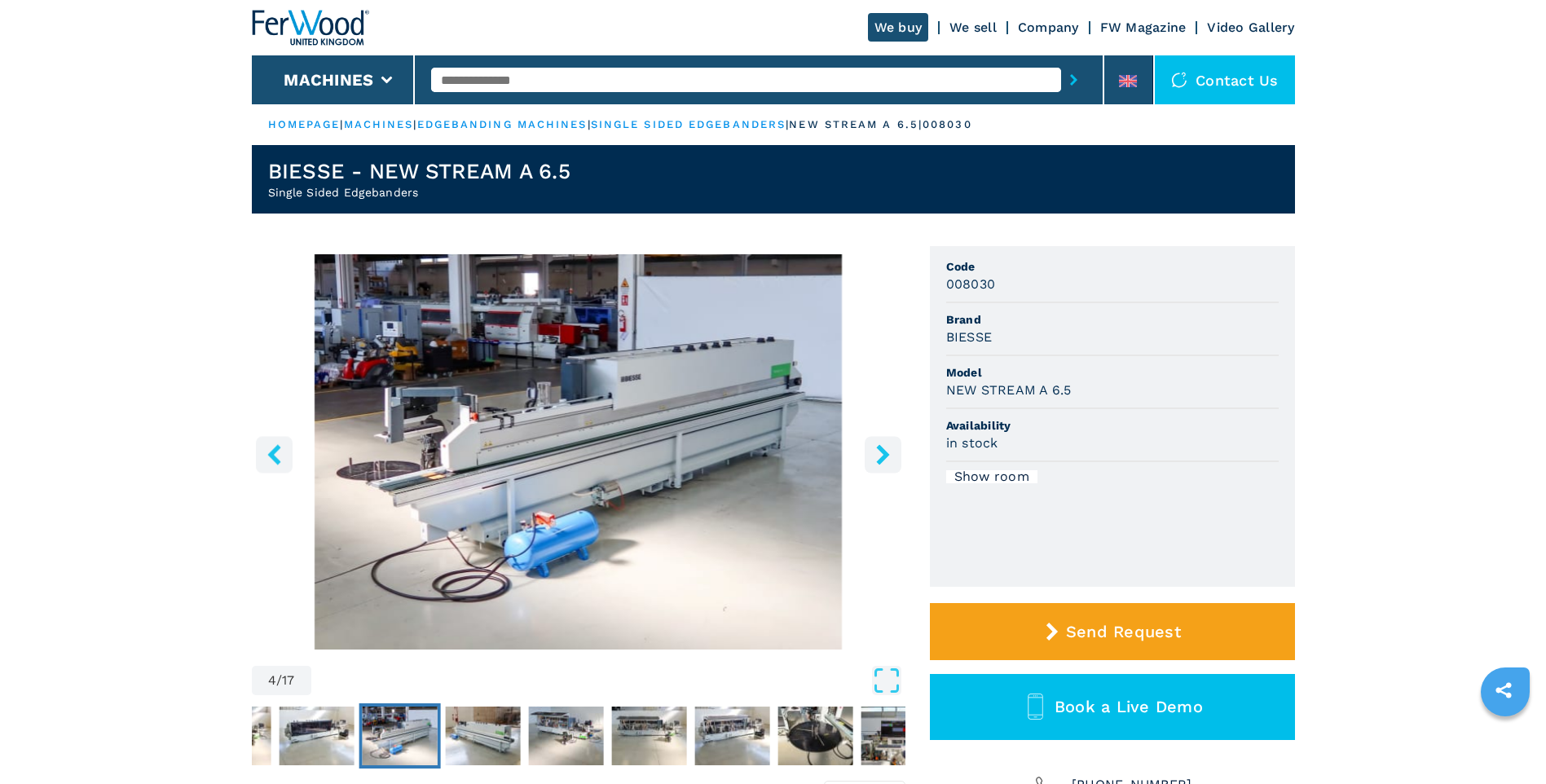
click at [883, 460] on icon "right-button" at bounding box center [883, 454] width 21 height 21
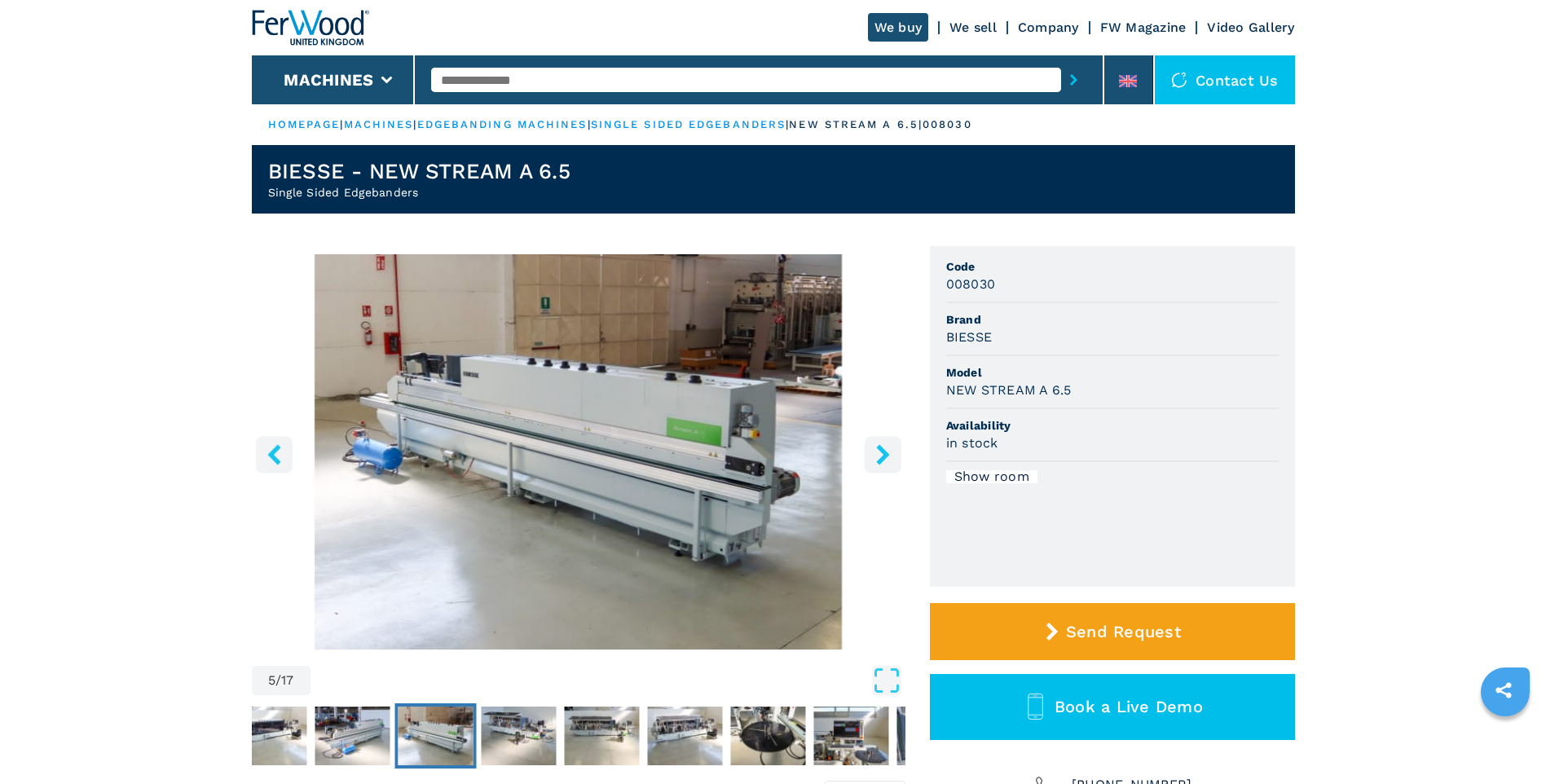
click at [883, 460] on icon "right-button" at bounding box center [883, 454] width 21 height 21
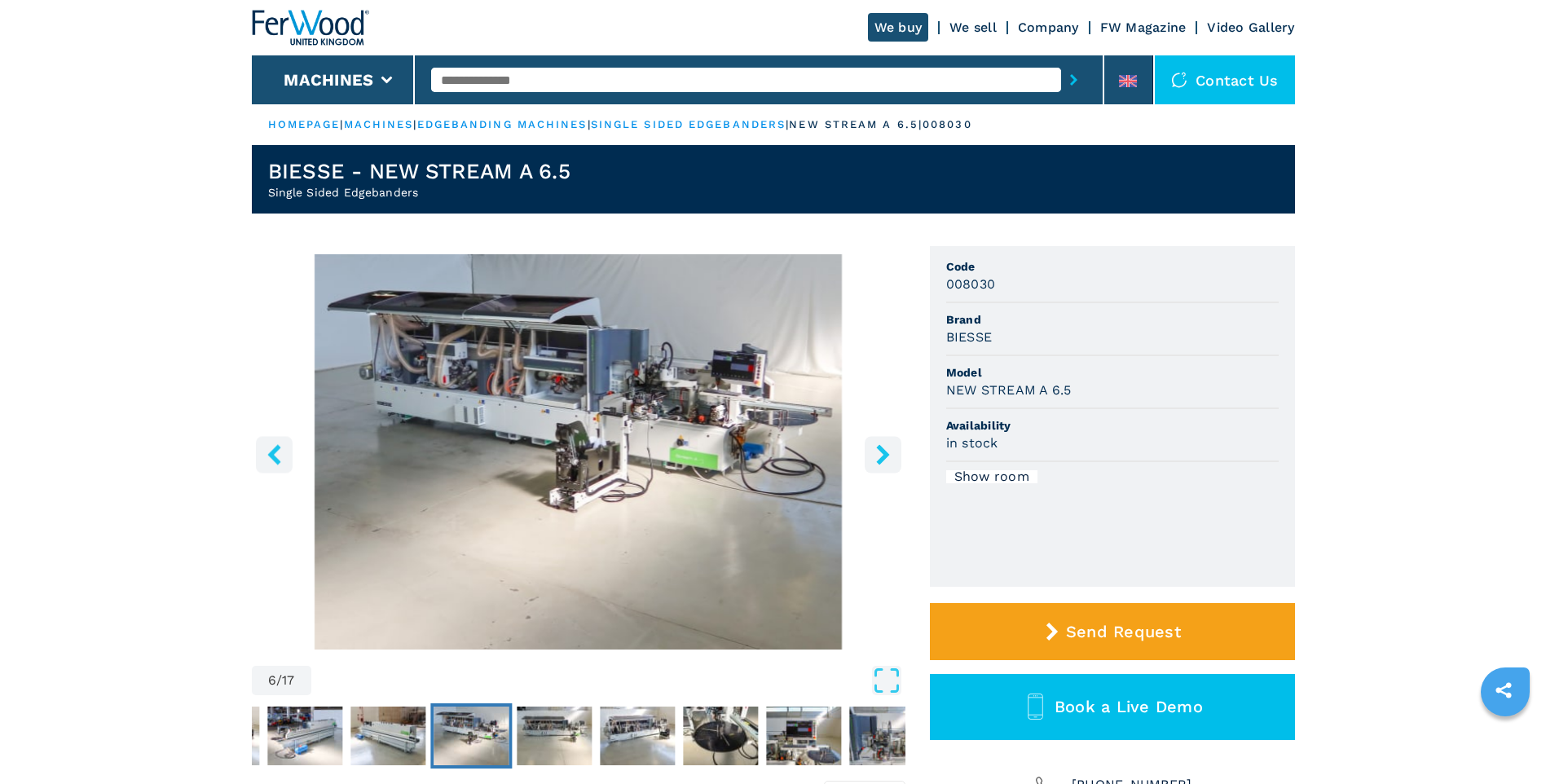
click at [883, 460] on icon "right-button" at bounding box center [883, 454] width 21 height 21
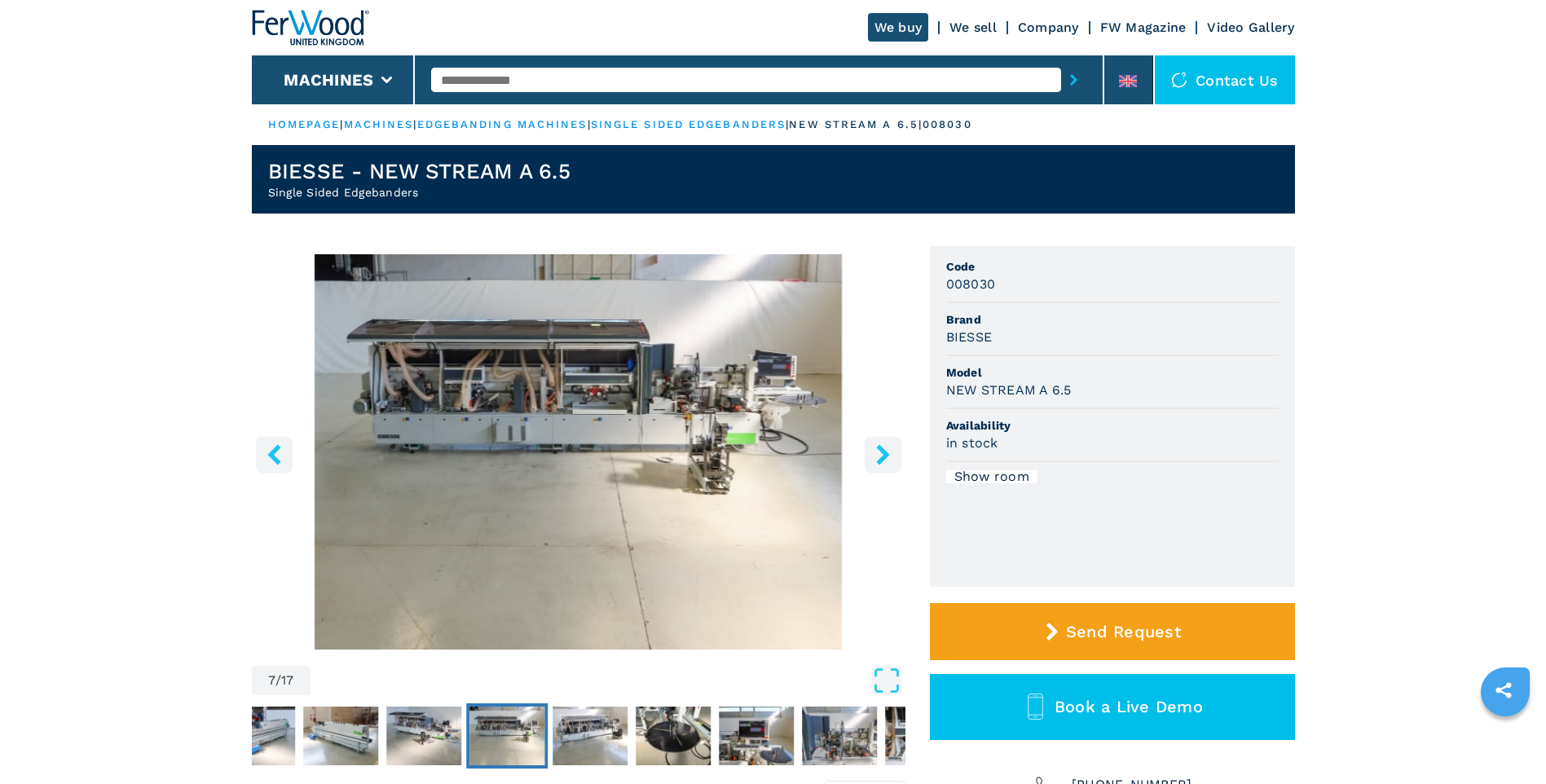
click at [883, 460] on icon "right-button" at bounding box center [883, 454] width 21 height 21
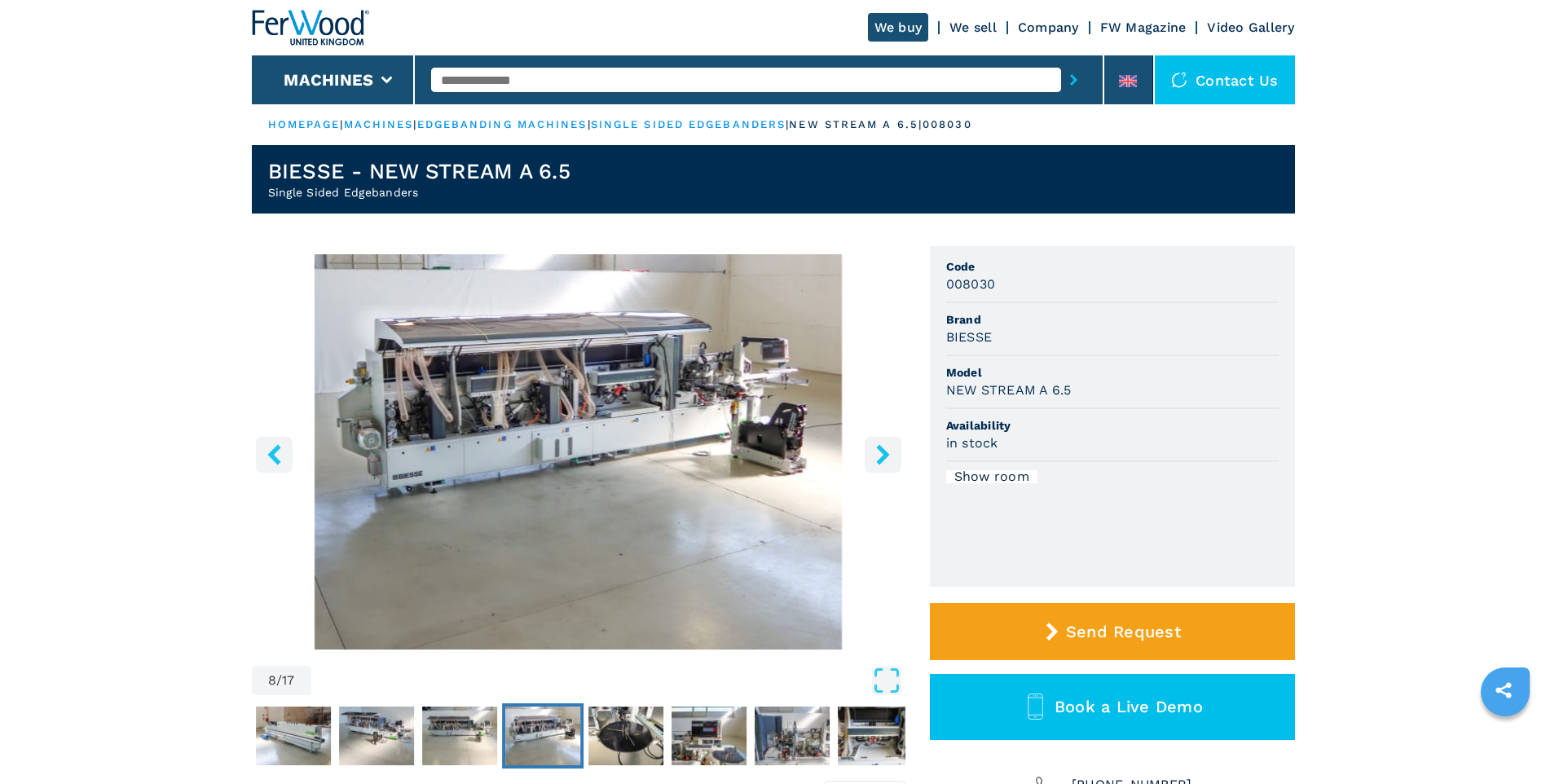
click at [883, 460] on icon "right-button" at bounding box center [883, 454] width 21 height 21
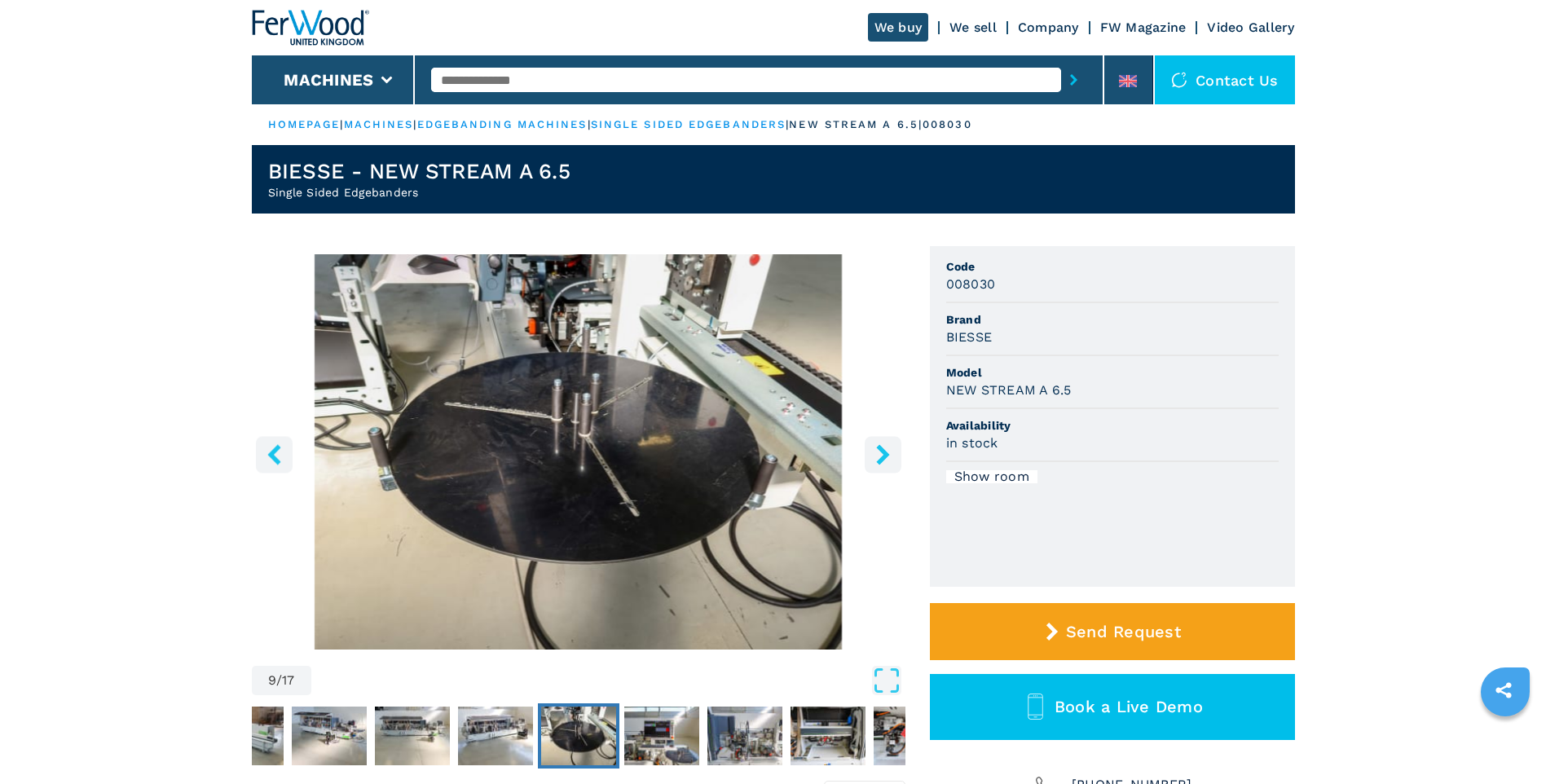
click at [883, 460] on icon "right-button" at bounding box center [883, 454] width 21 height 21
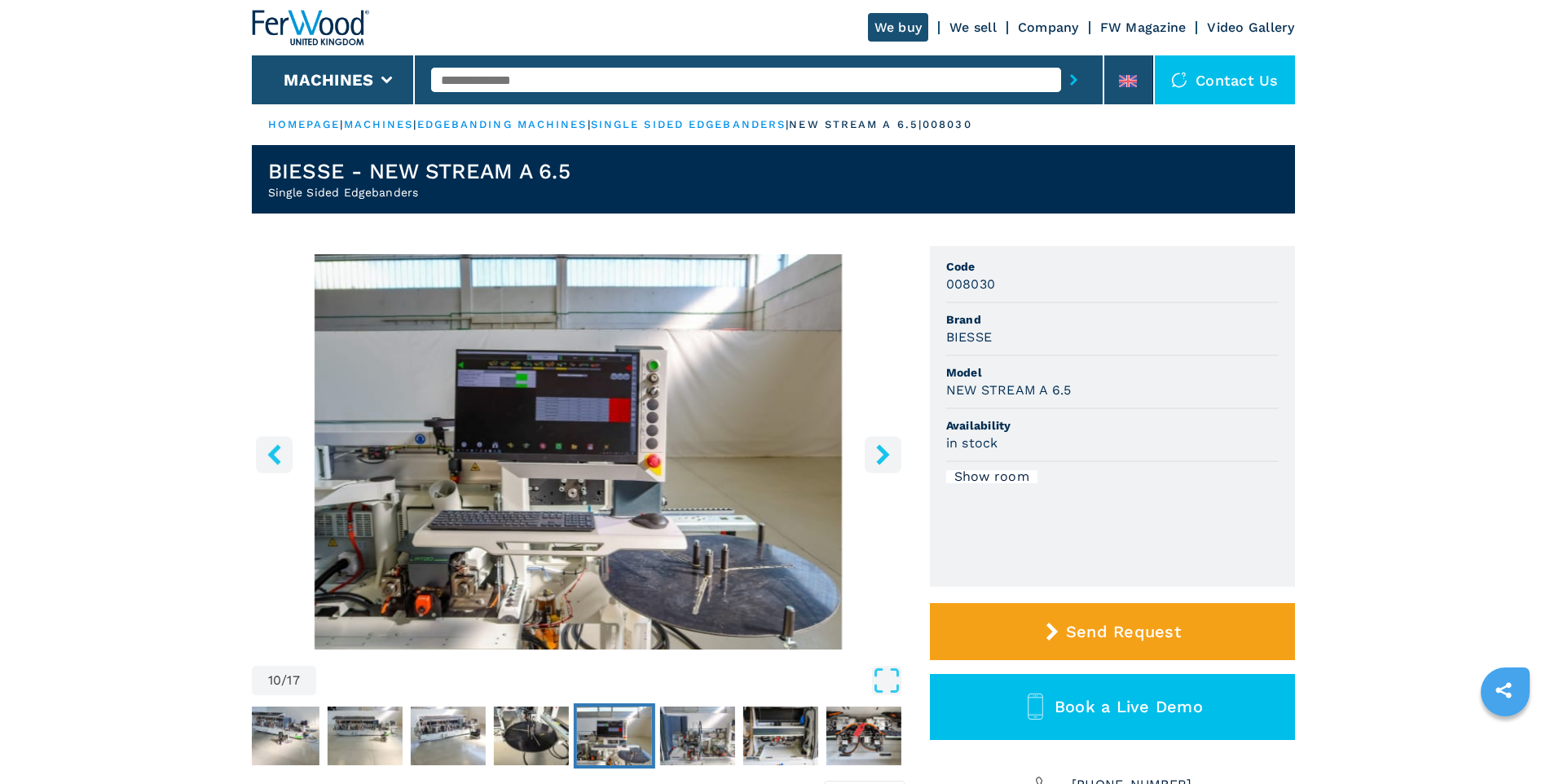
click at [883, 460] on icon "right-button" at bounding box center [883, 454] width 21 height 21
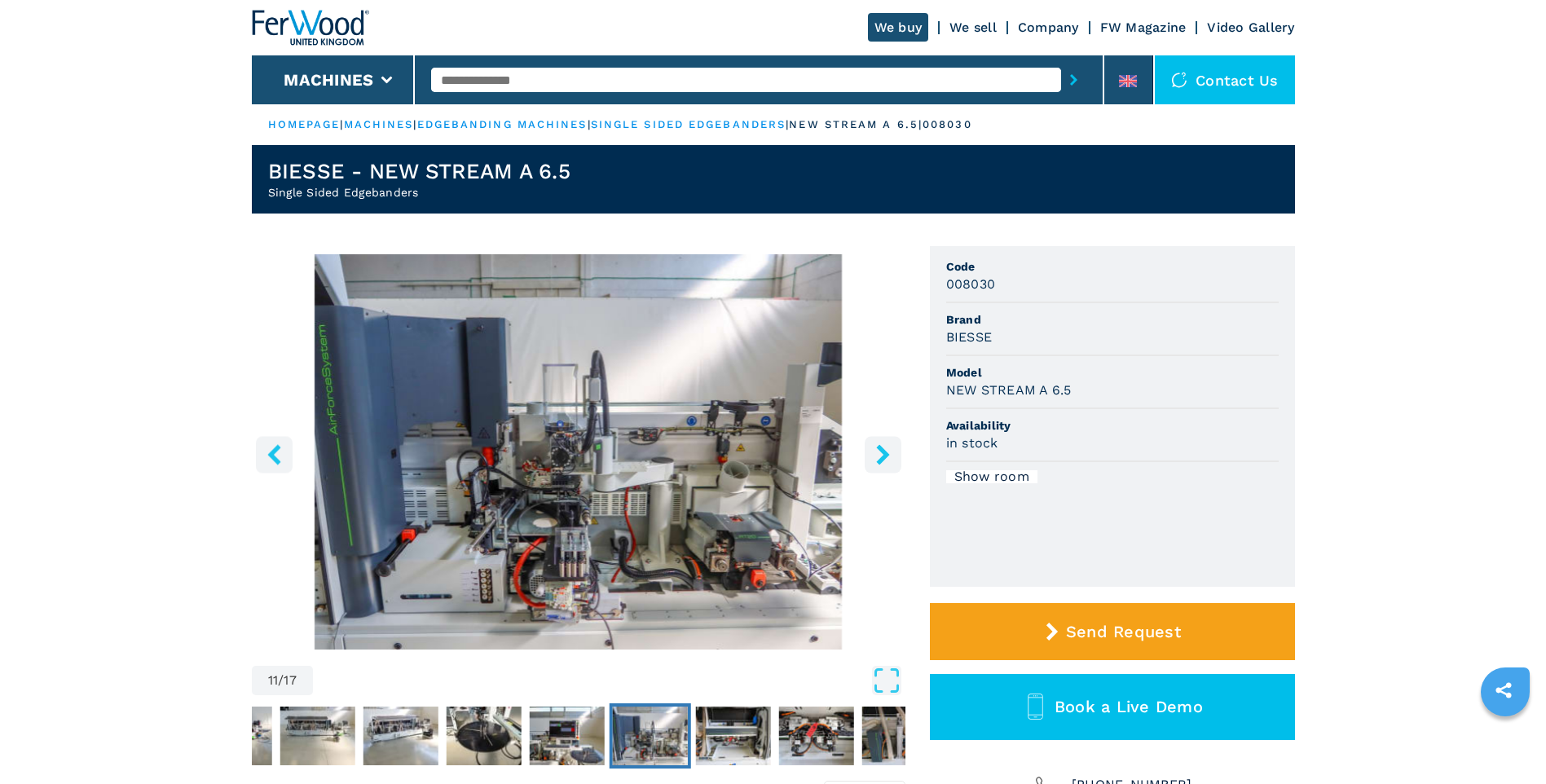
click at [883, 460] on icon "right-button" at bounding box center [883, 454] width 21 height 21
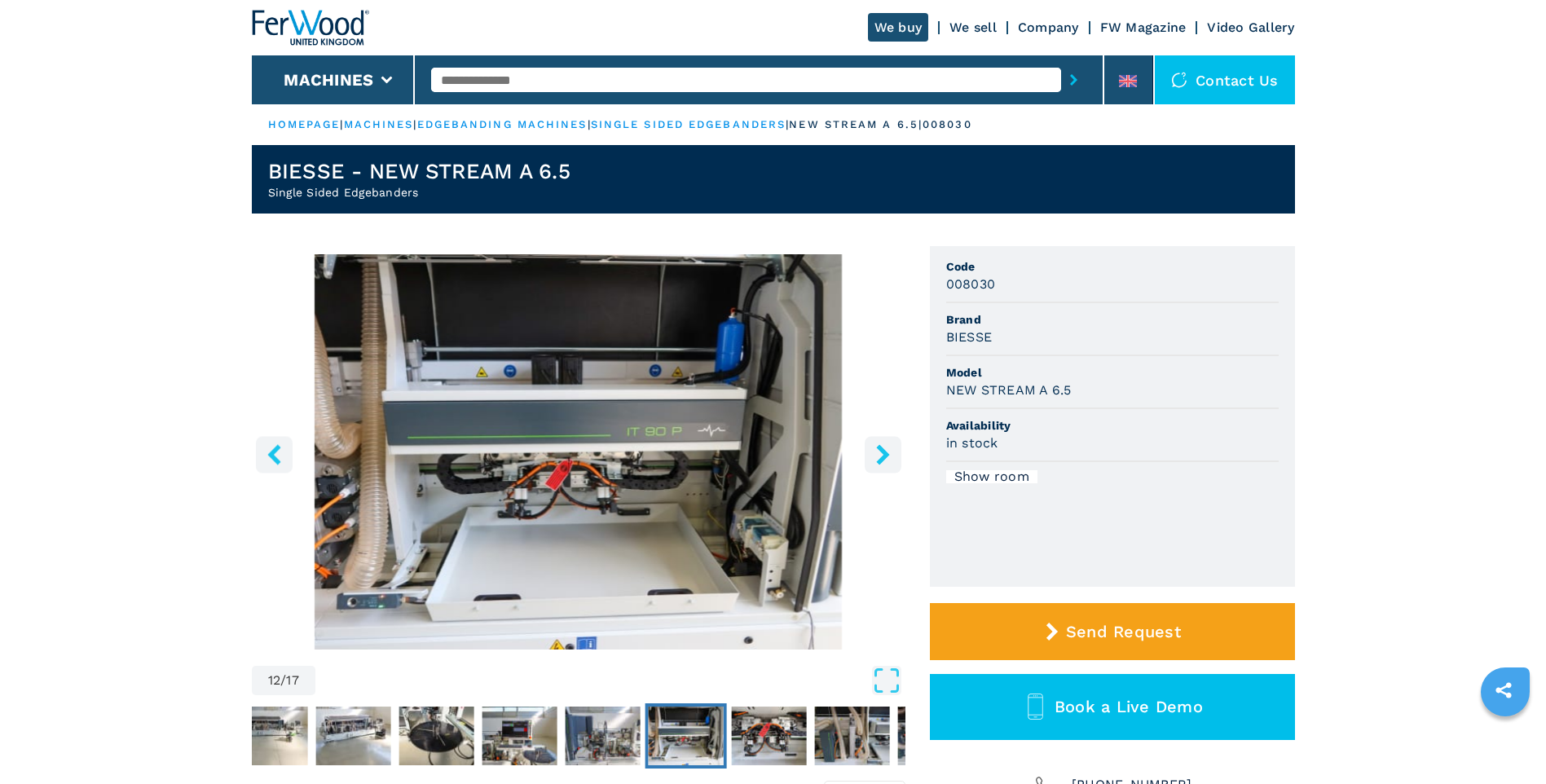
click at [883, 460] on icon "right-button" at bounding box center [883, 454] width 21 height 21
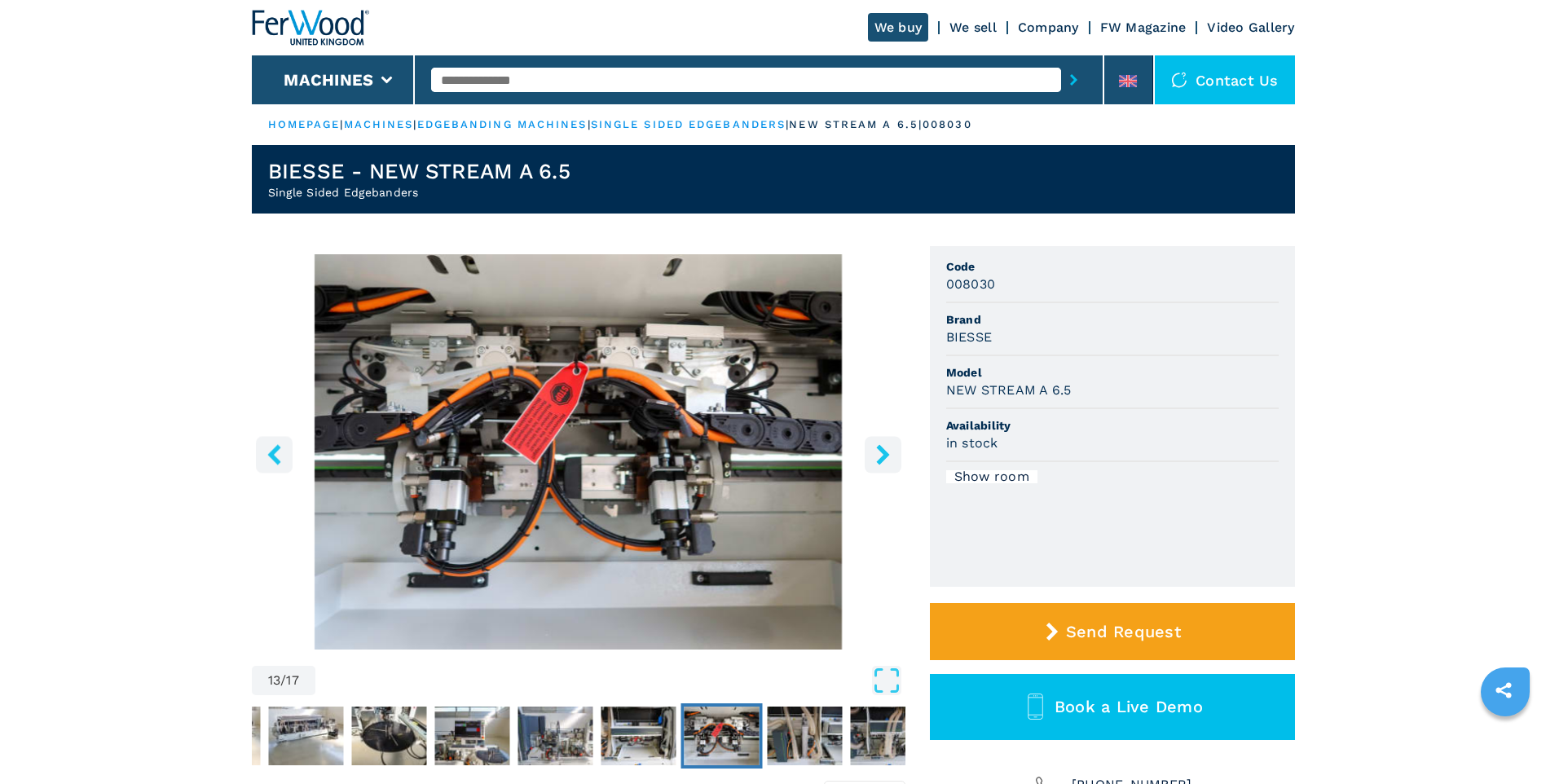
click at [883, 460] on icon "right-button" at bounding box center [883, 454] width 21 height 21
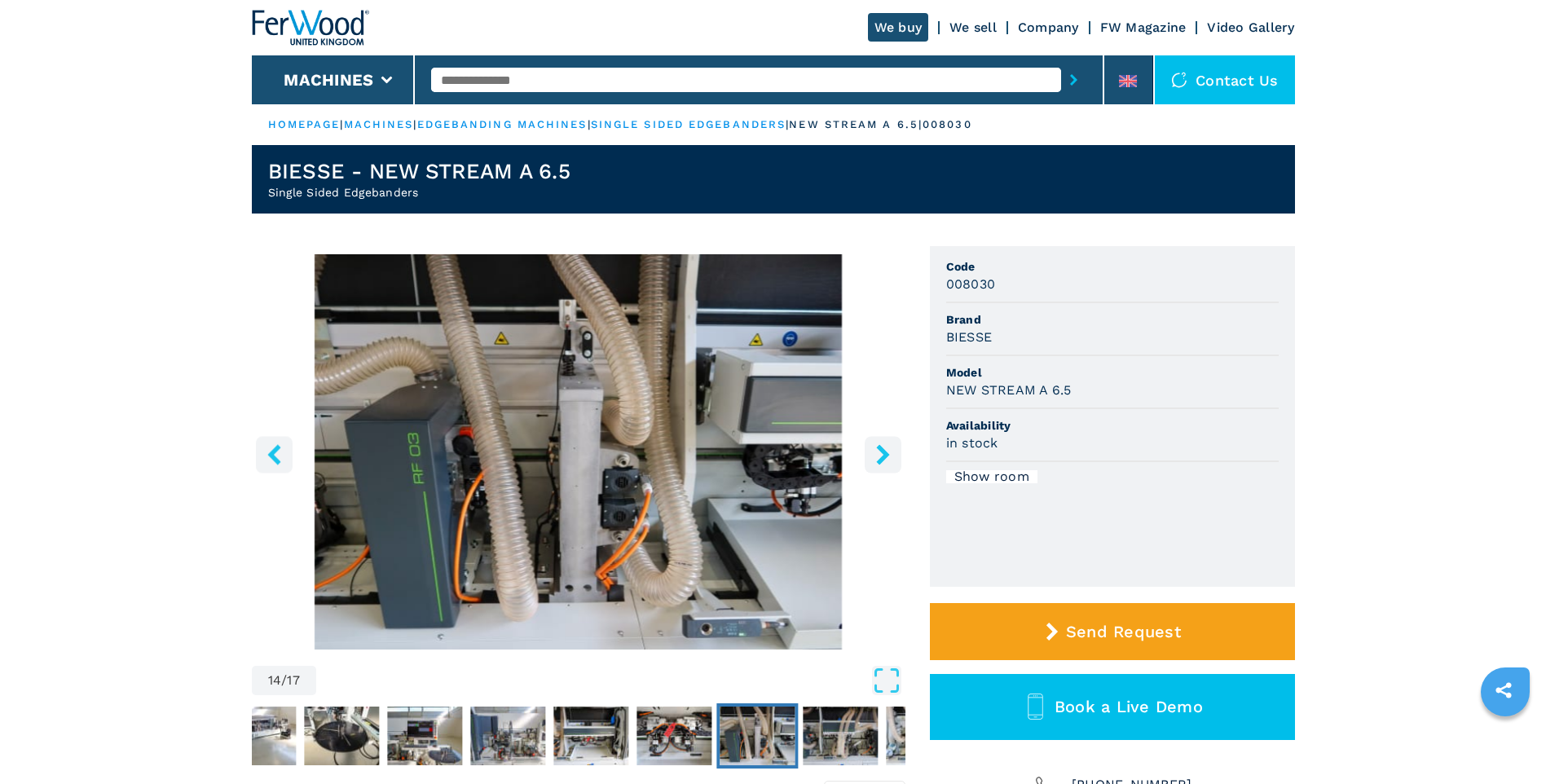
click at [883, 460] on icon "right-button" at bounding box center [883, 454] width 21 height 21
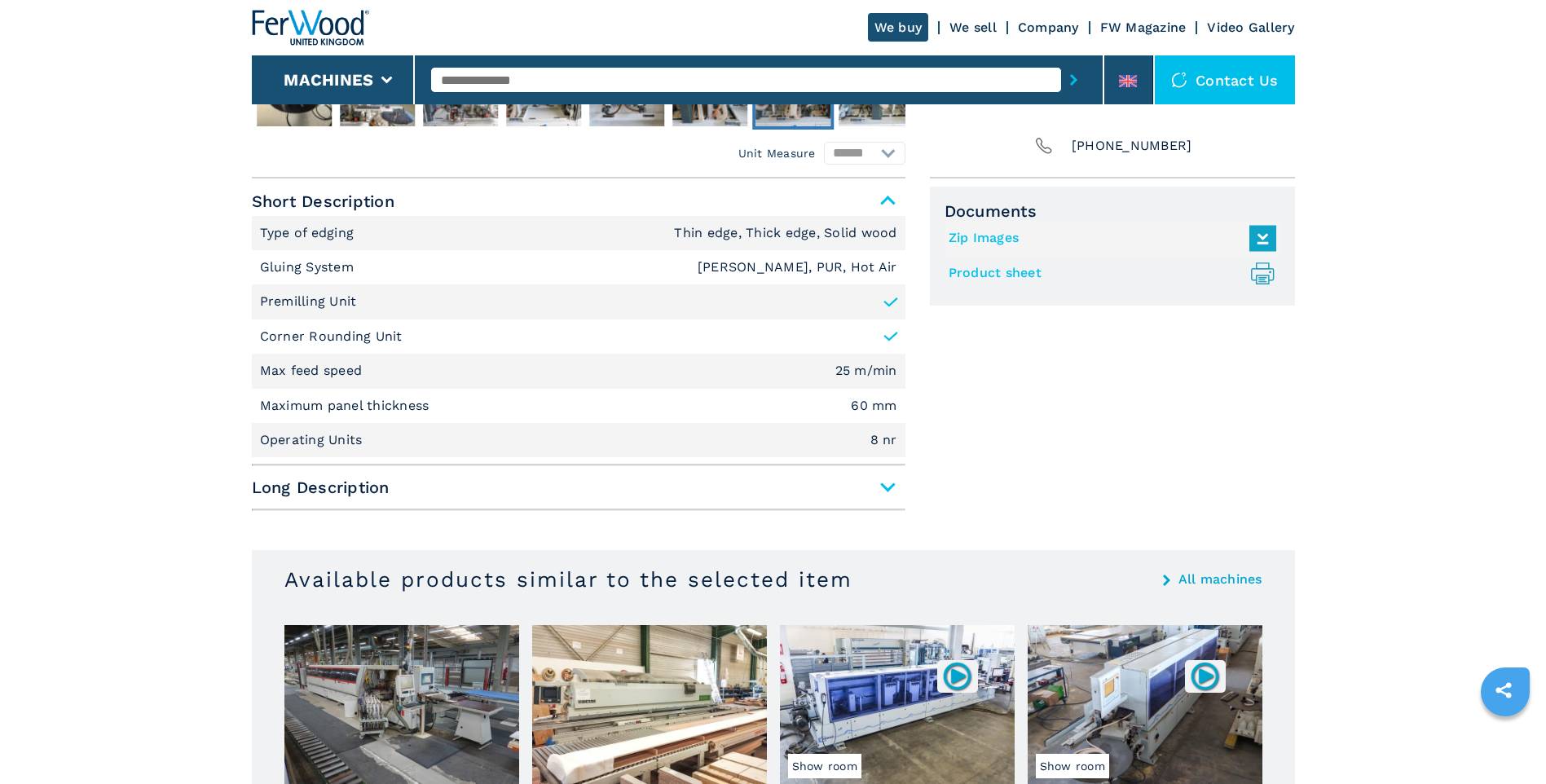
scroll to position [163, 0]
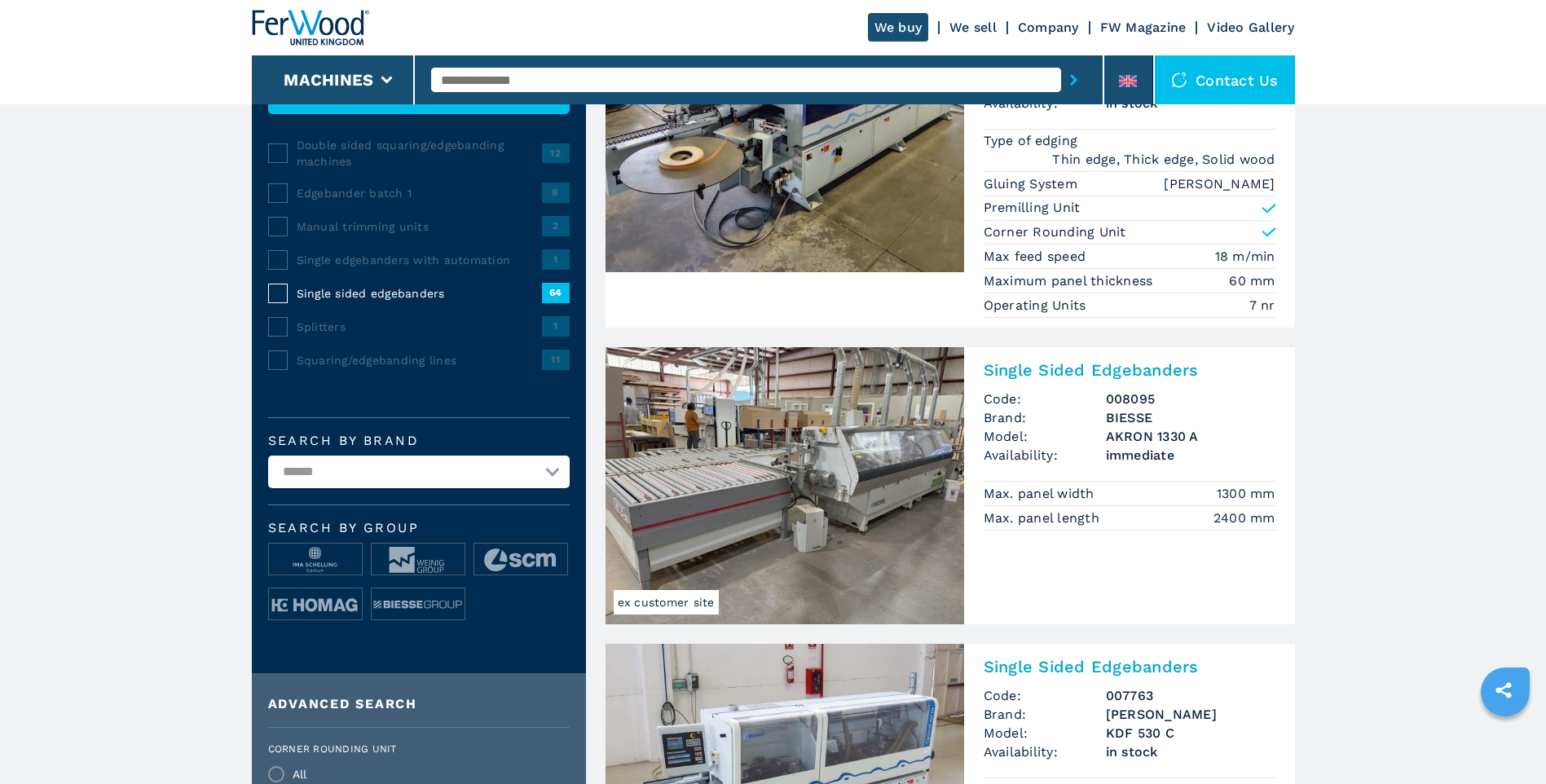
scroll to position [244, 0]
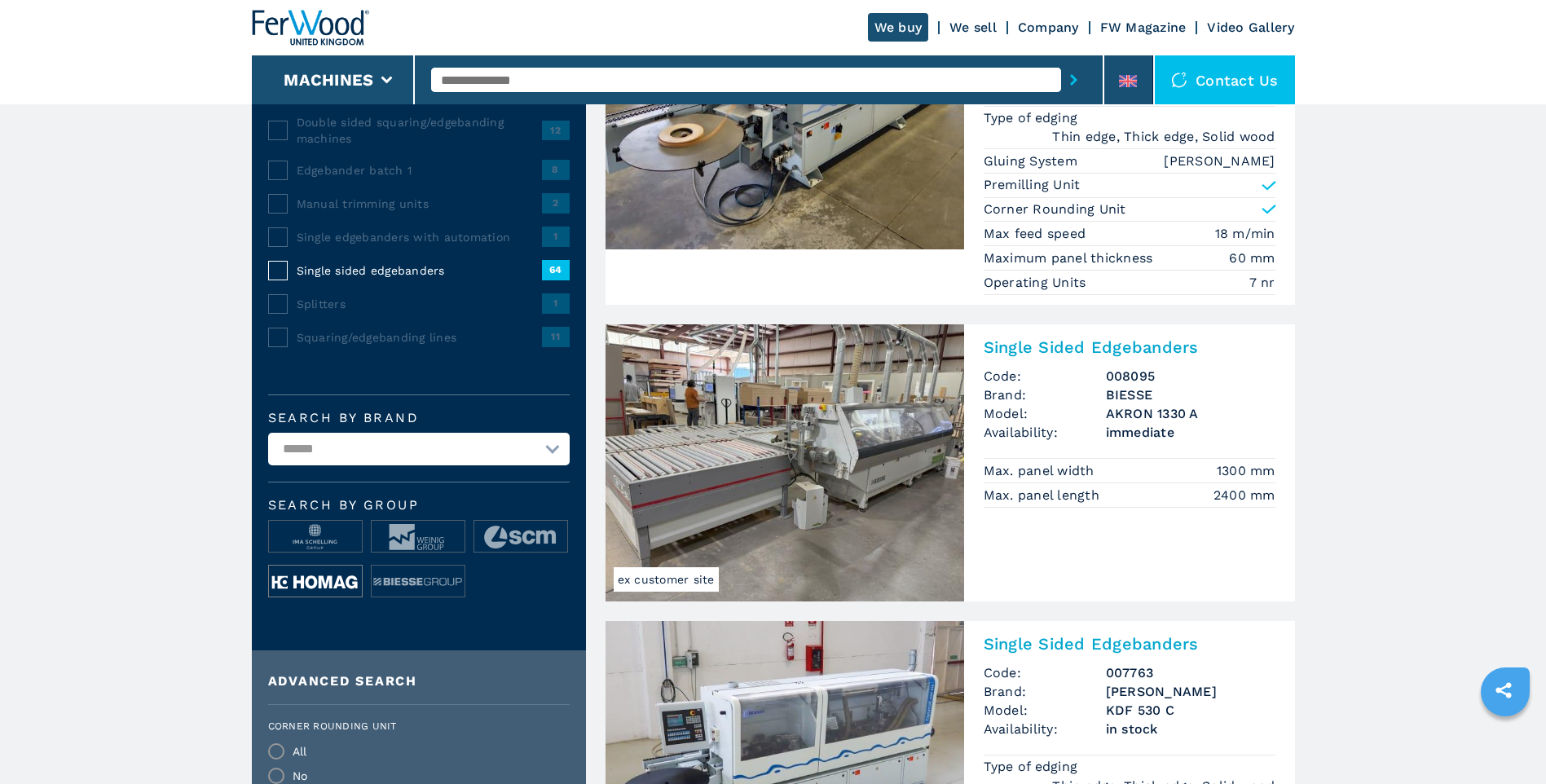
click at [330, 570] on img at bounding box center [315, 582] width 93 height 32
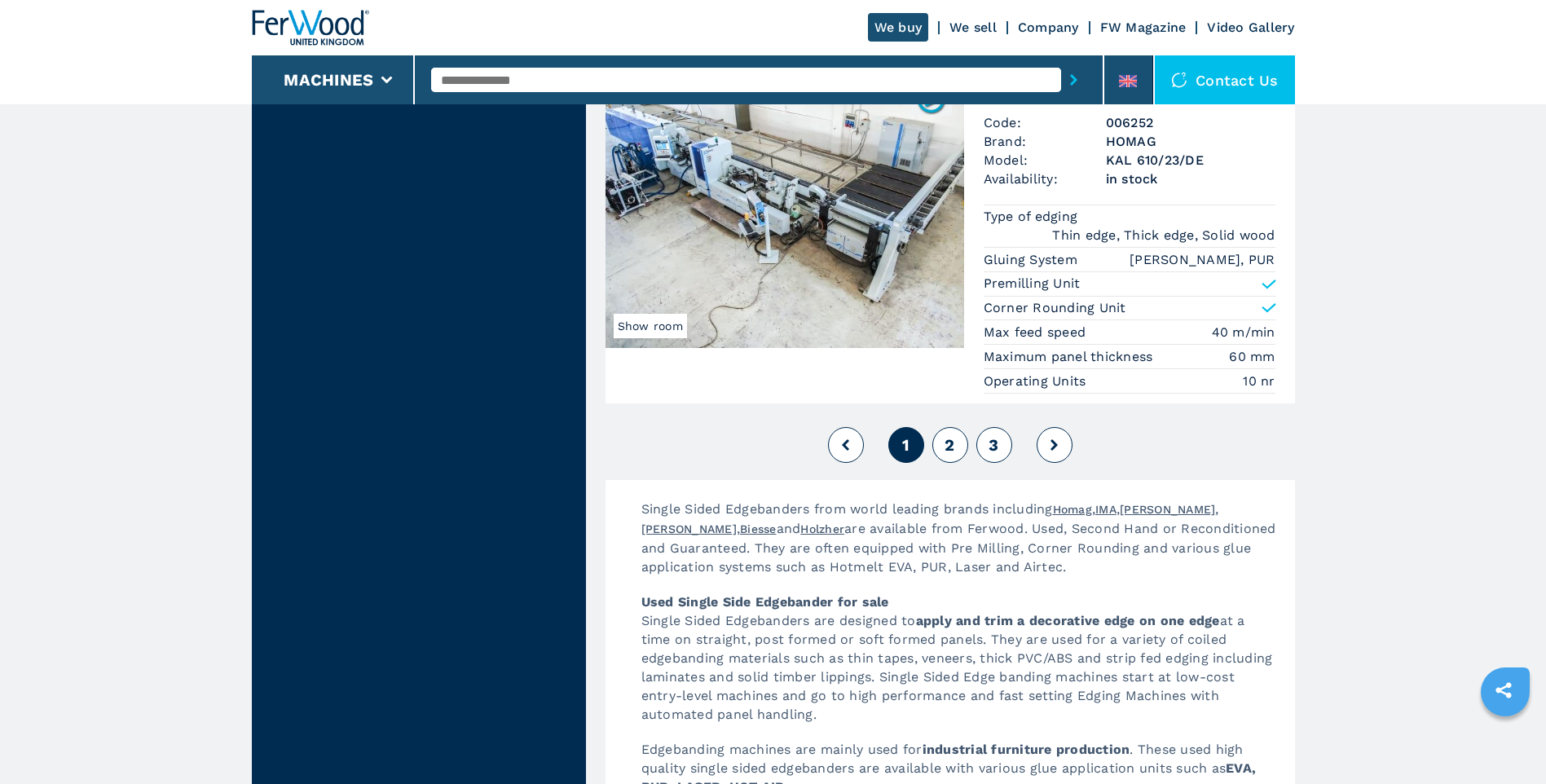
scroll to position [4318, 0]
click at [1064, 448] on button at bounding box center [1055, 442] width 36 height 36
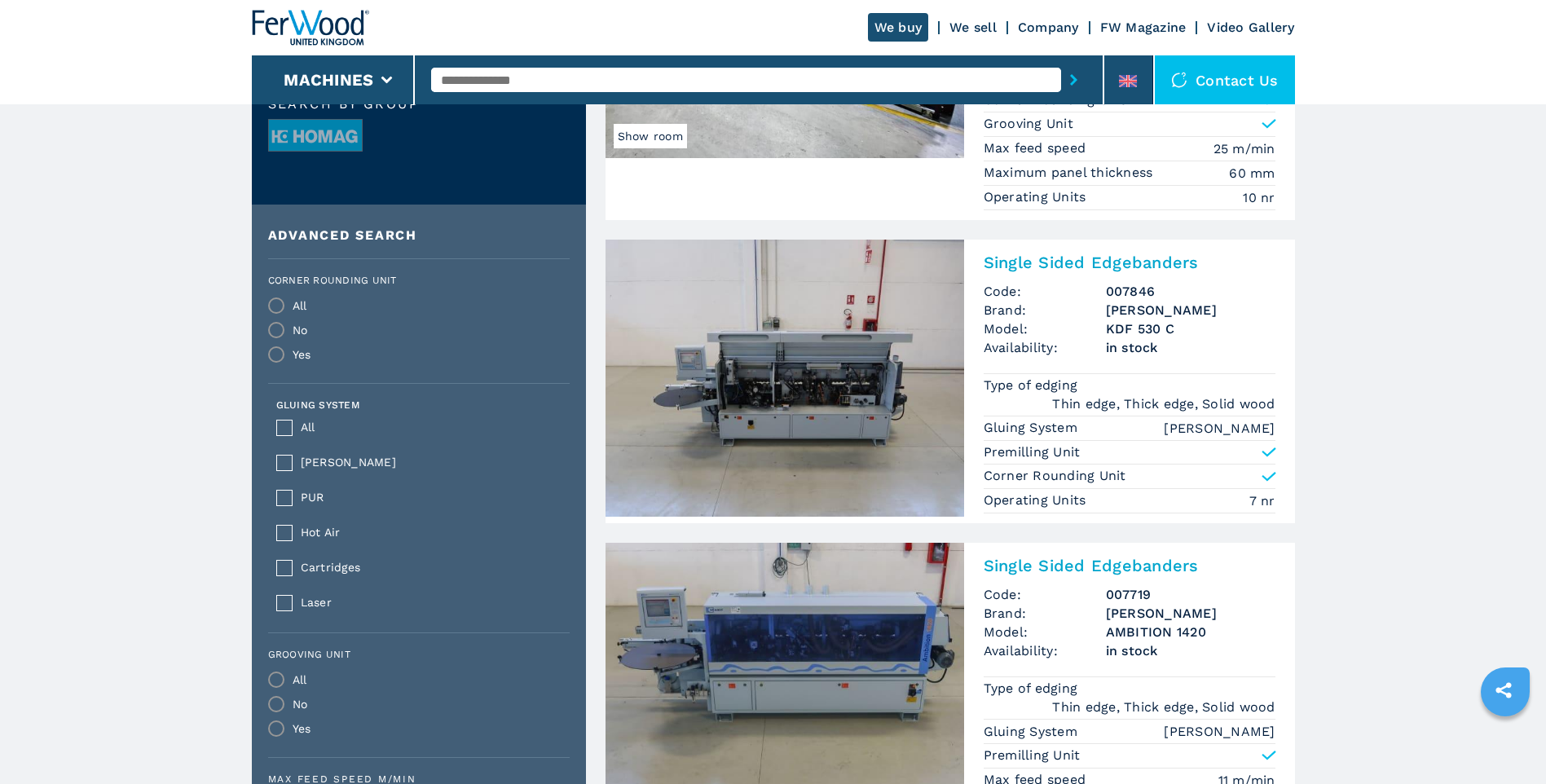
scroll to position [652, 0]
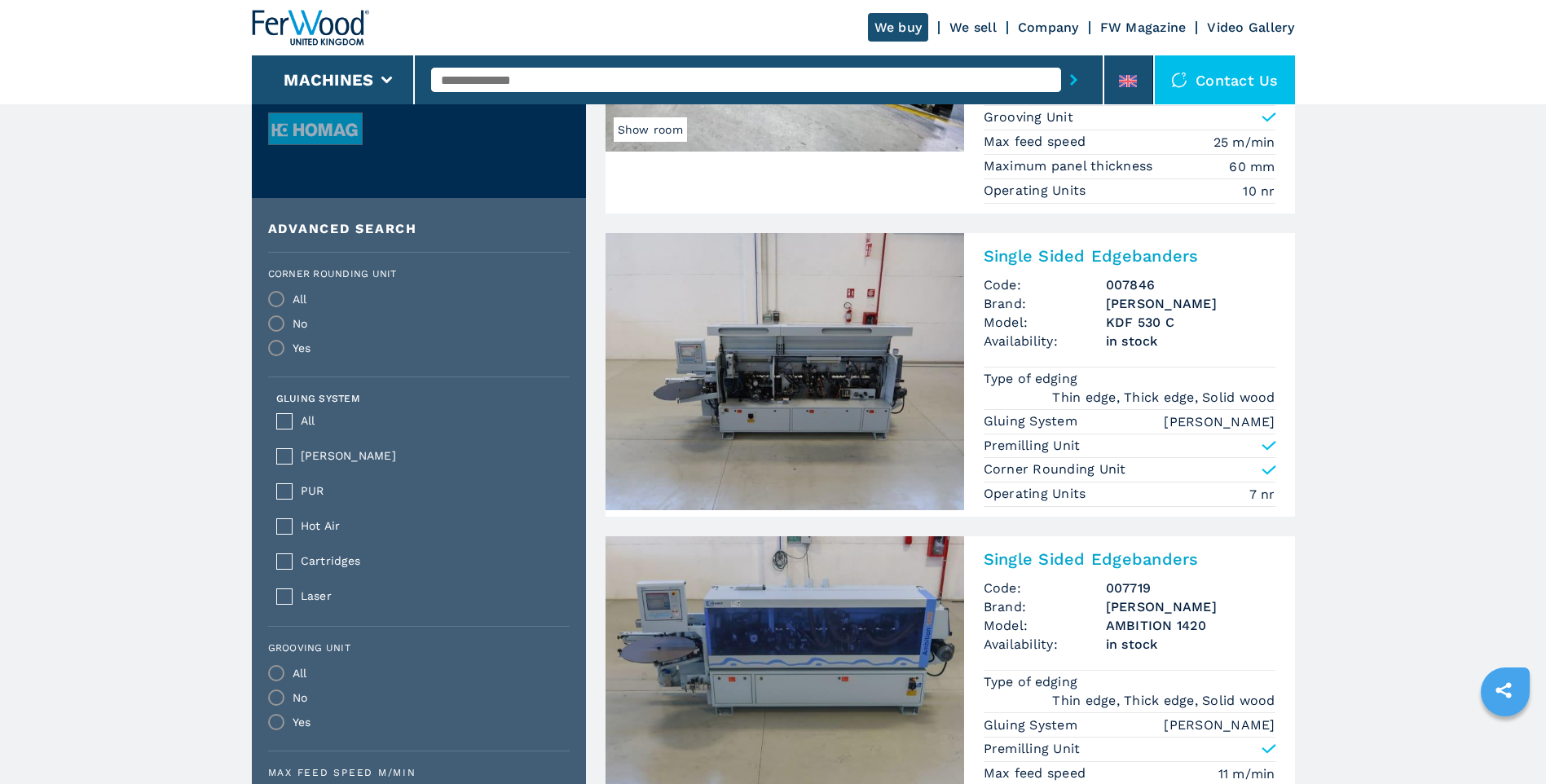
click at [838, 401] on img at bounding box center [785, 371] width 359 height 277
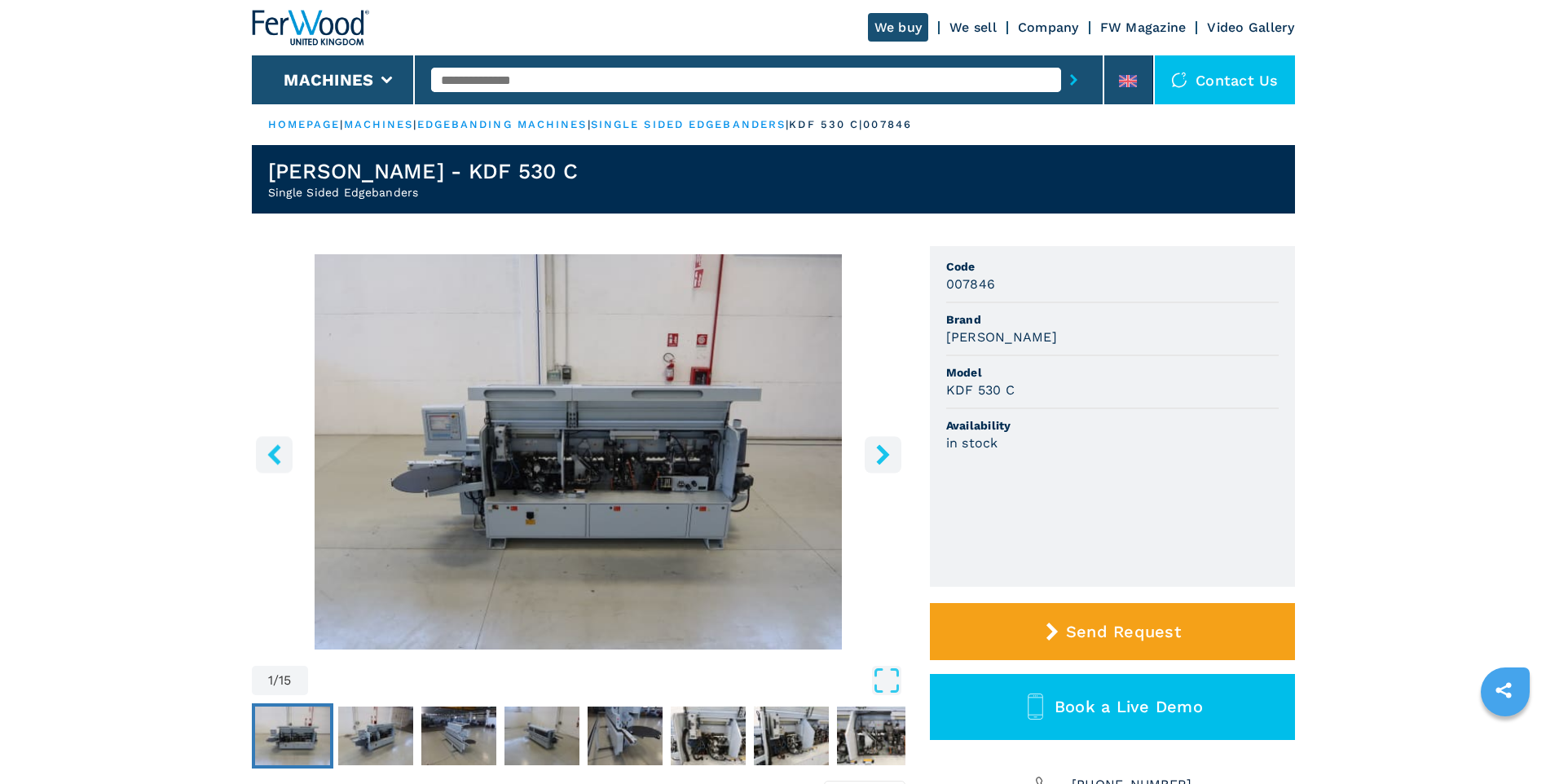
click at [887, 464] on icon "right-button" at bounding box center [883, 454] width 21 height 21
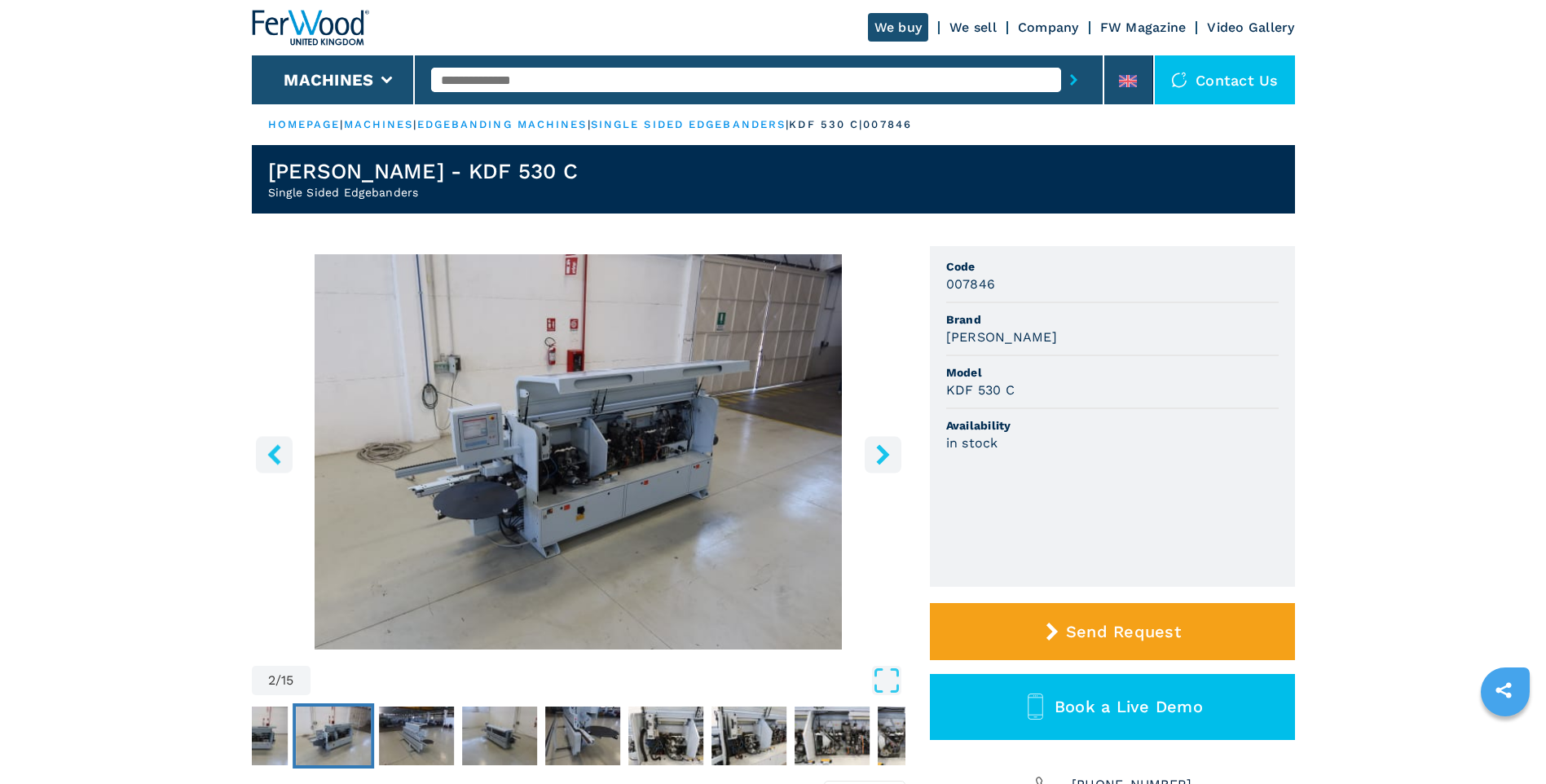
click at [887, 464] on icon "right-button" at bounding box center [883, 454] width 21 height 21
click at [878, 460] on icon "right-button" at bounding box center [883, 454] width 21 height 21
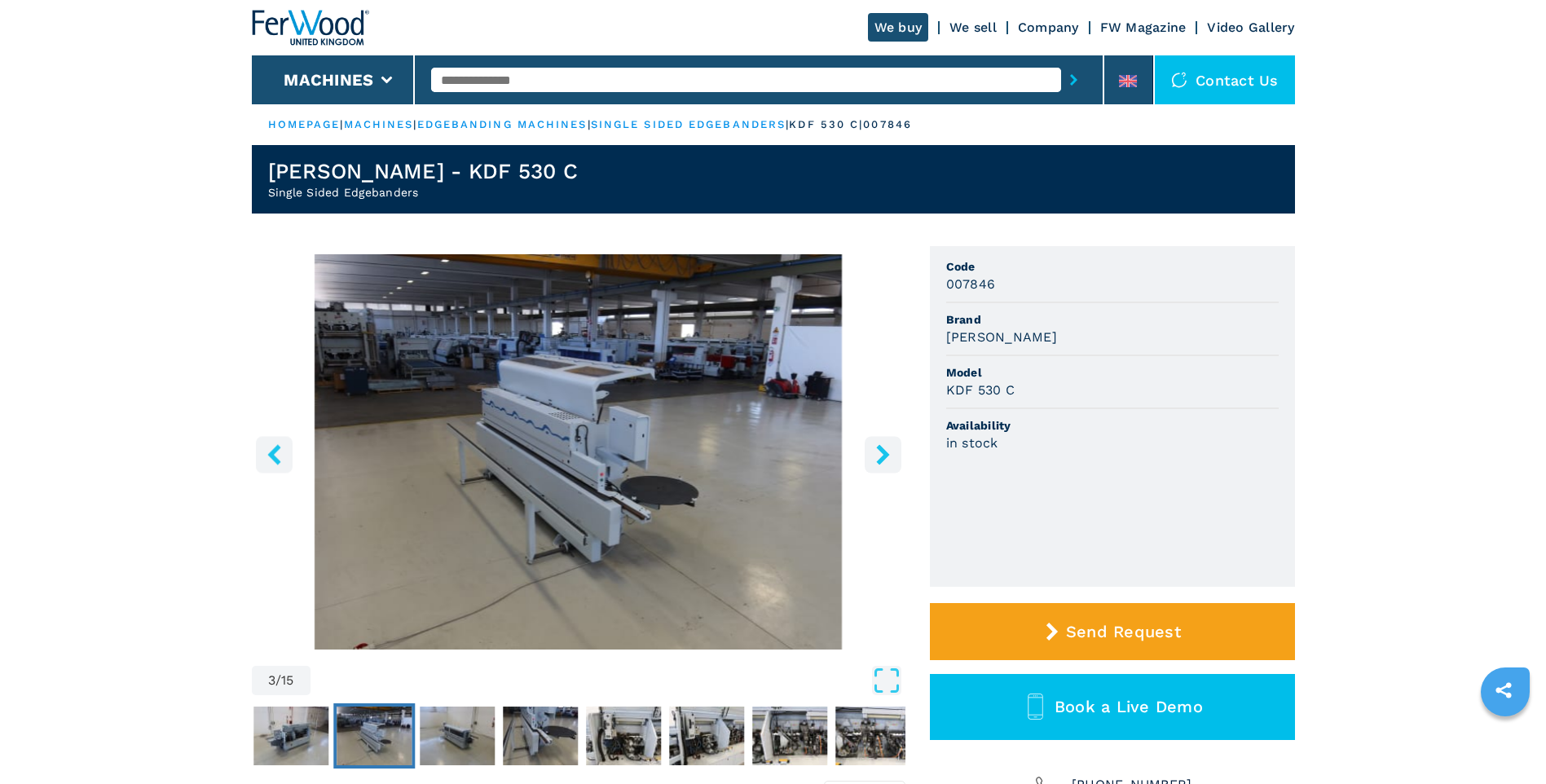
click at [878, 460] on icon "right-button" at bounding box center [883, 454] width 21 height 21
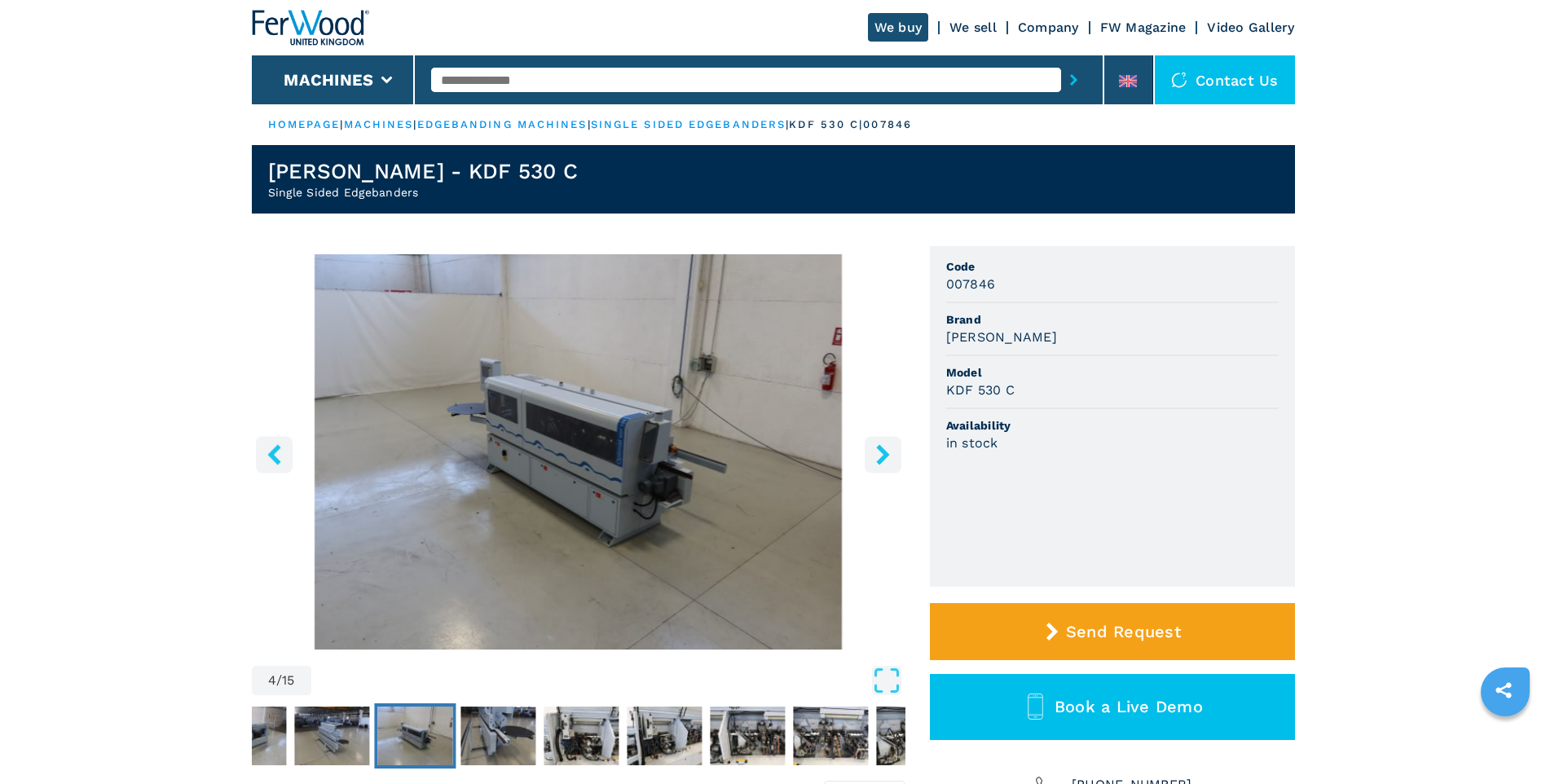
click at [878, 460] on icon "right-button" at bounding box center [883, 454] width 21 height 21
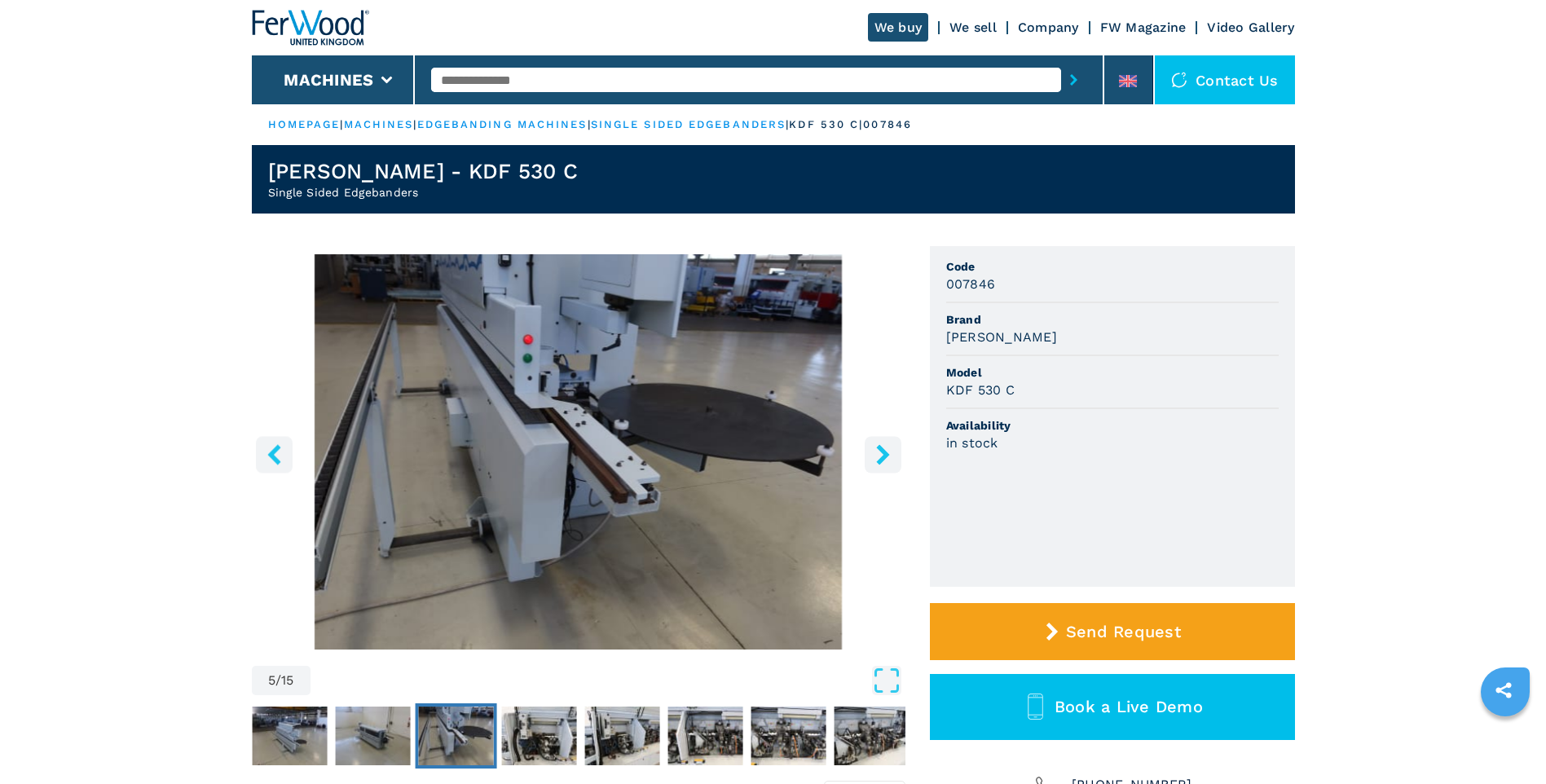
click at [878, 460] on icon "right-button" at bounding box center [883, 454] width 21 height 21
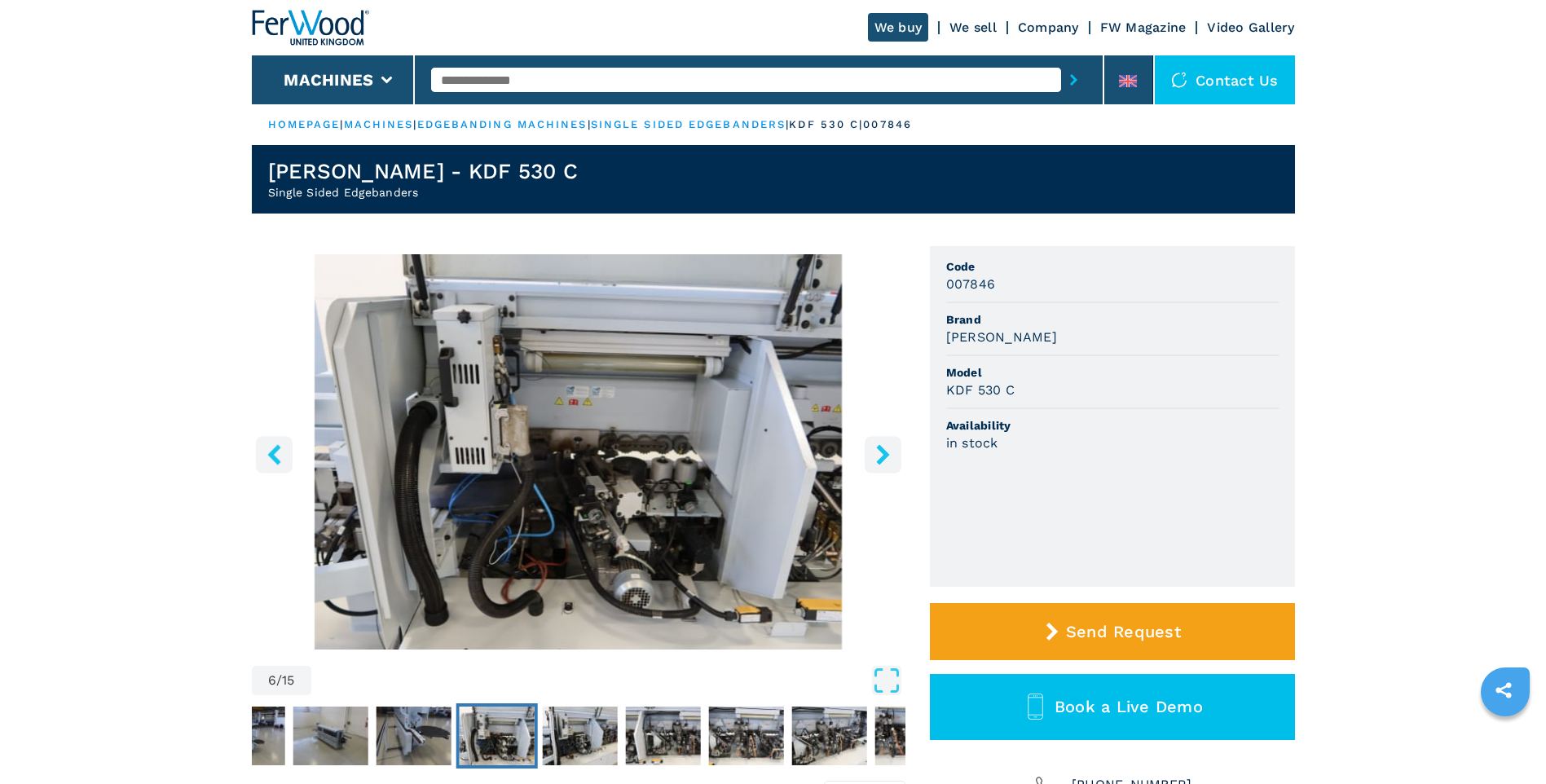
click at [878, 460] on icon "right-button" at bounding box center [883, 454] width 21 height 21
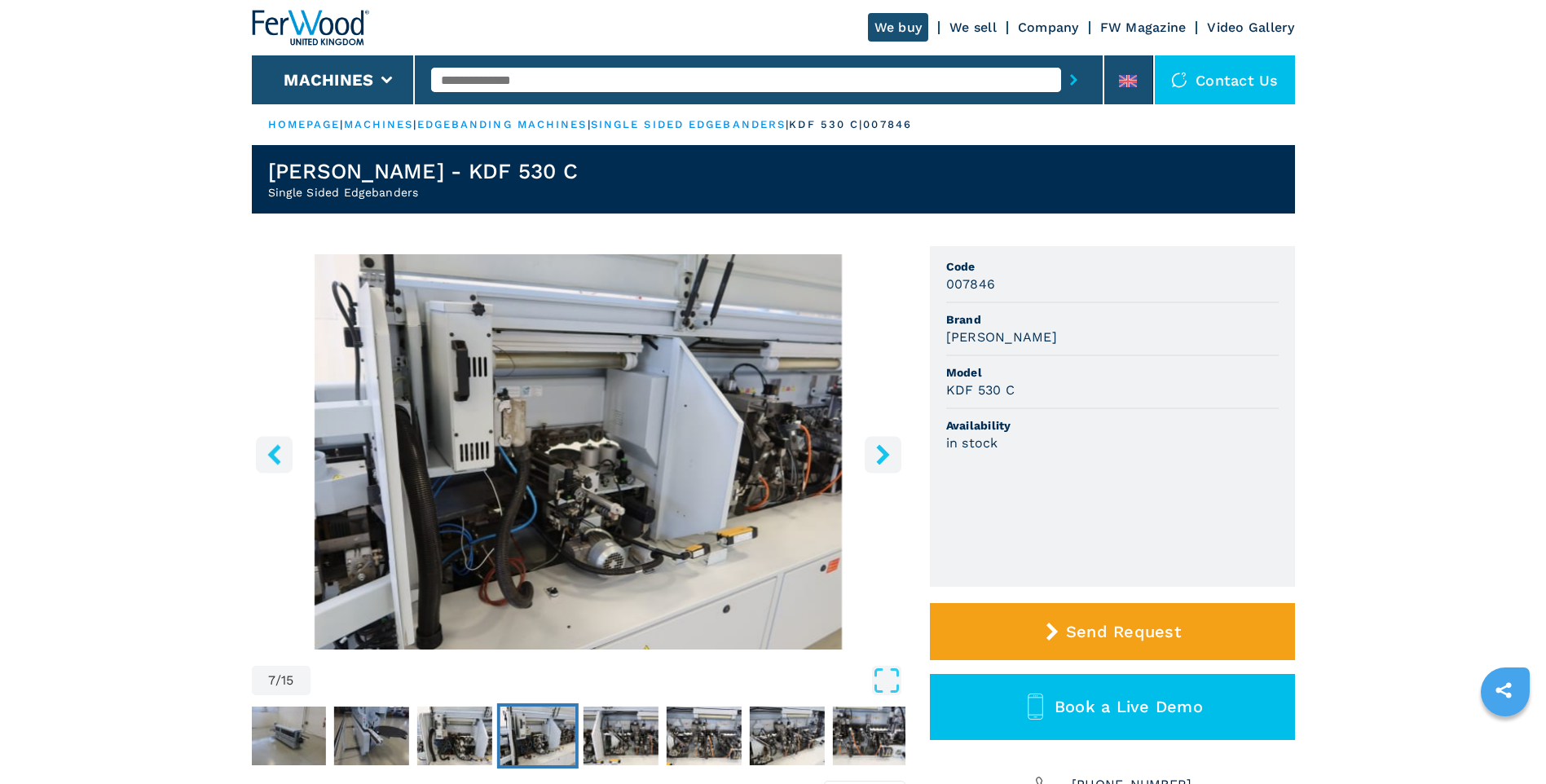
click at [878, 460] on icon "right-button" at bounding box center [883, 454] width 21 height 21
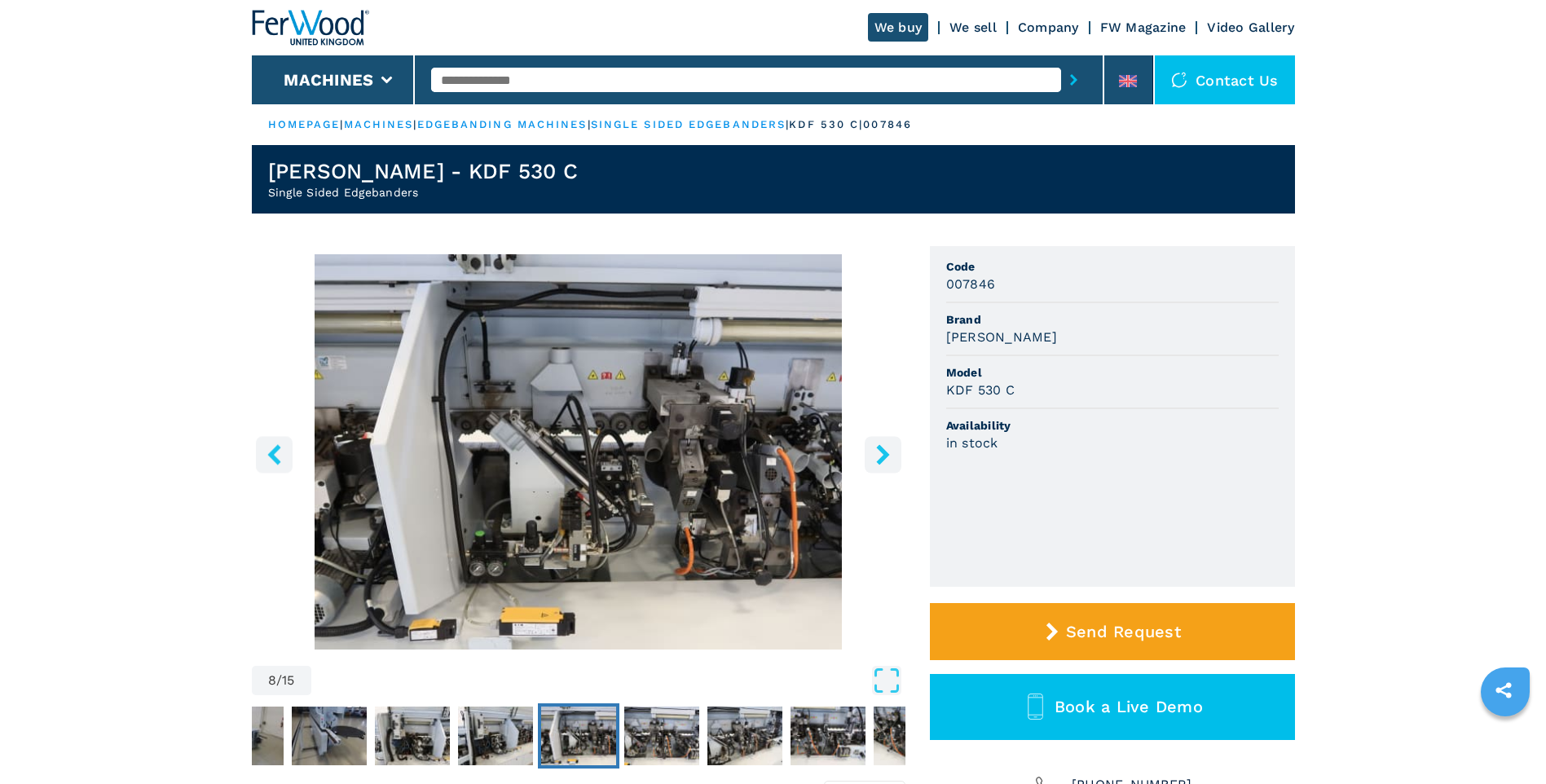
click at [878, 460] on icon "right-button" at bounding box center [883, 454] width 21 height 21
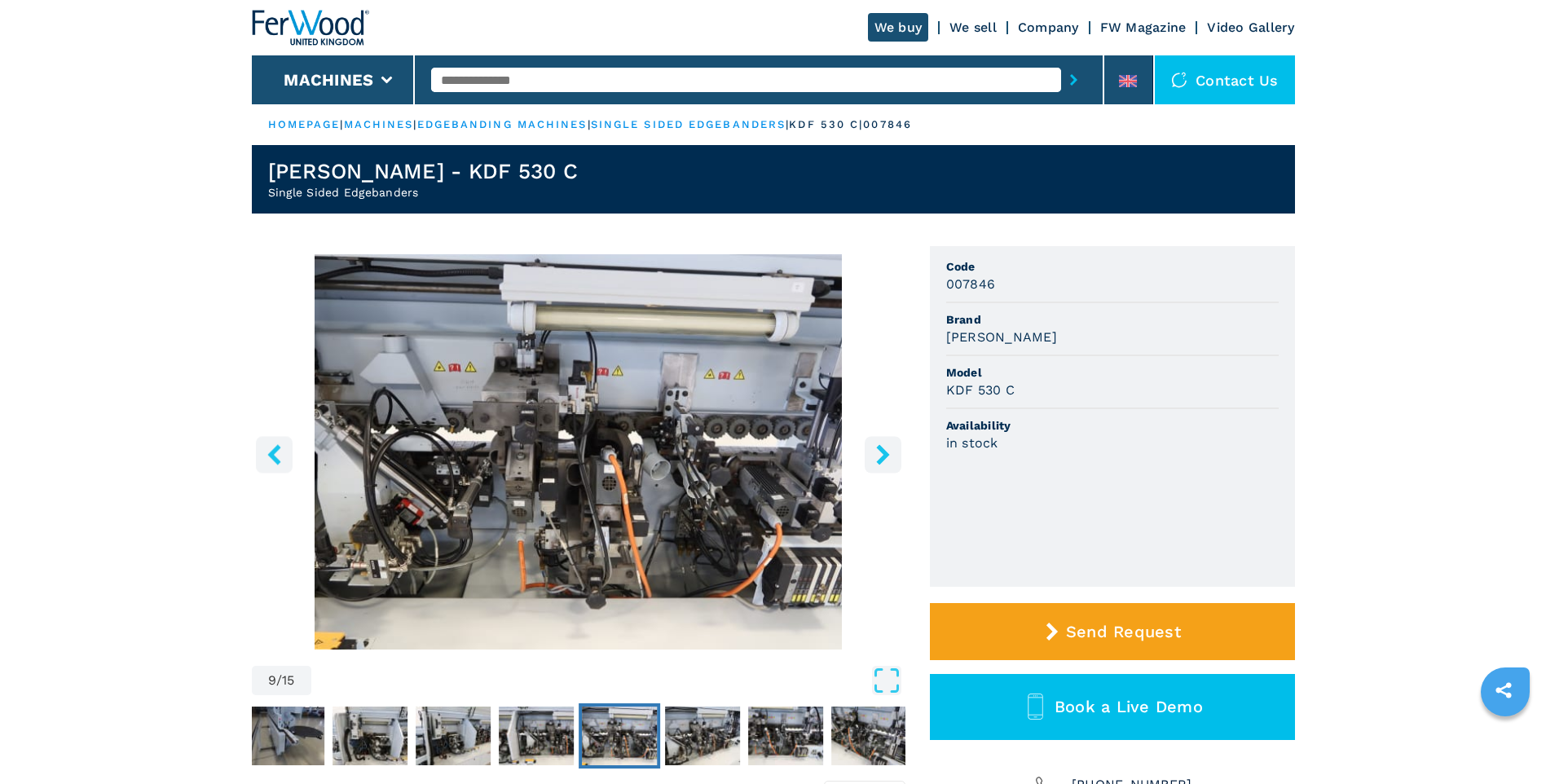
click at [876, 462] on icon "right-button" at bounding box center [883, 454] width 21 height 21
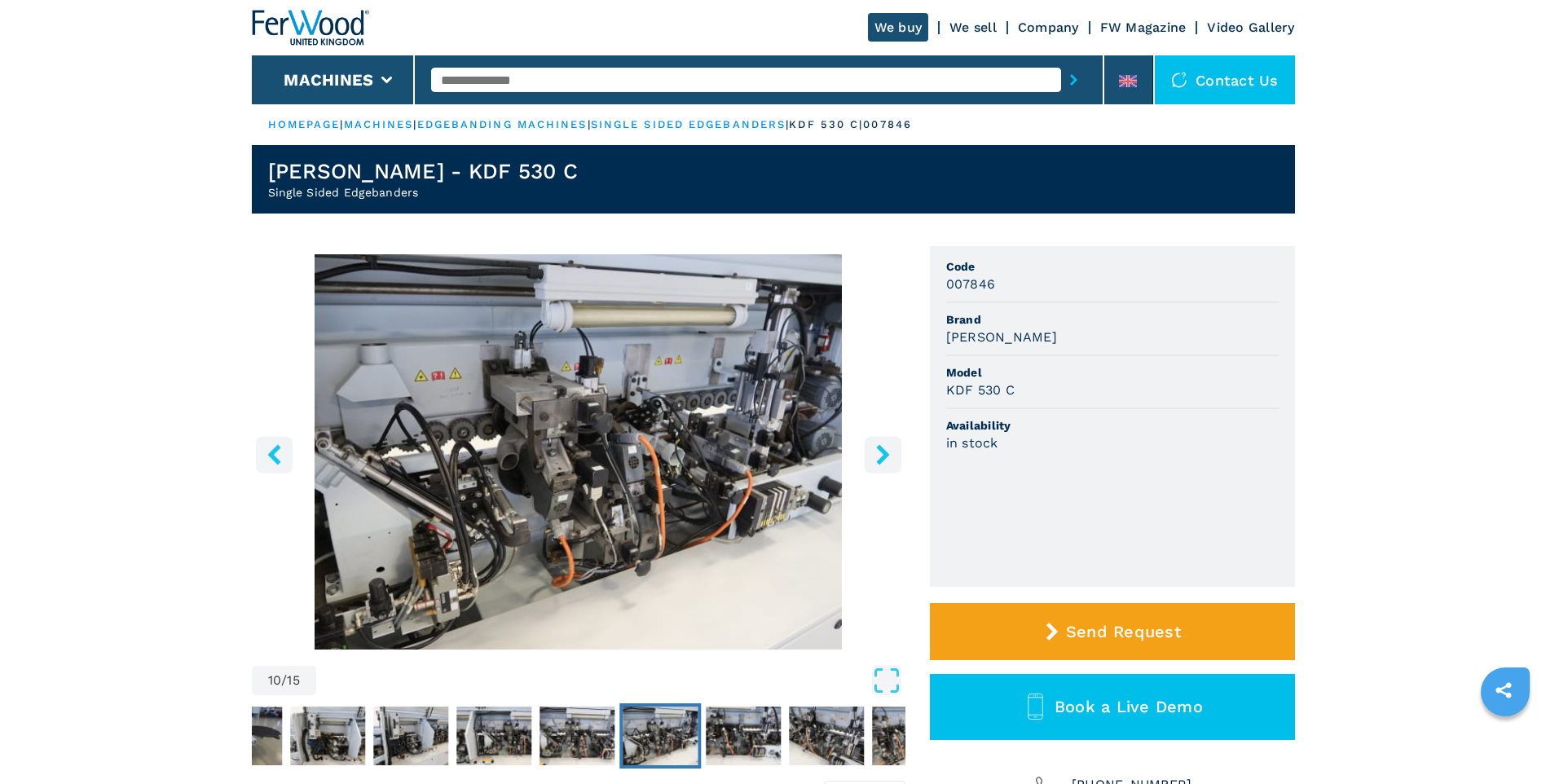
click at [876, 462] on icon "right-button" at bounding box center [883, 454] width 21 height 21
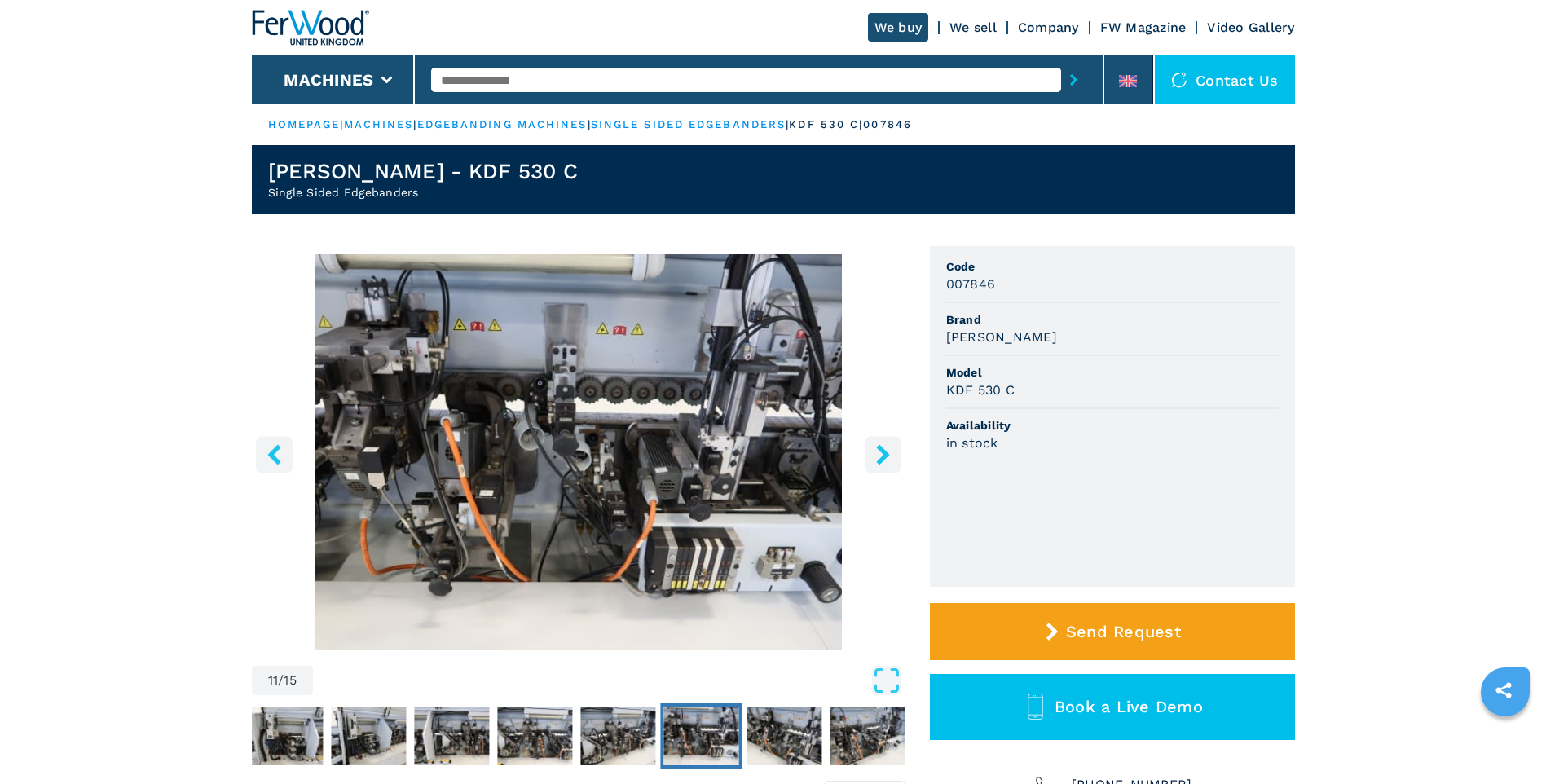
click at [876, 462] on icon "right-button" at bounding box center [883, 454] width 21 height 21
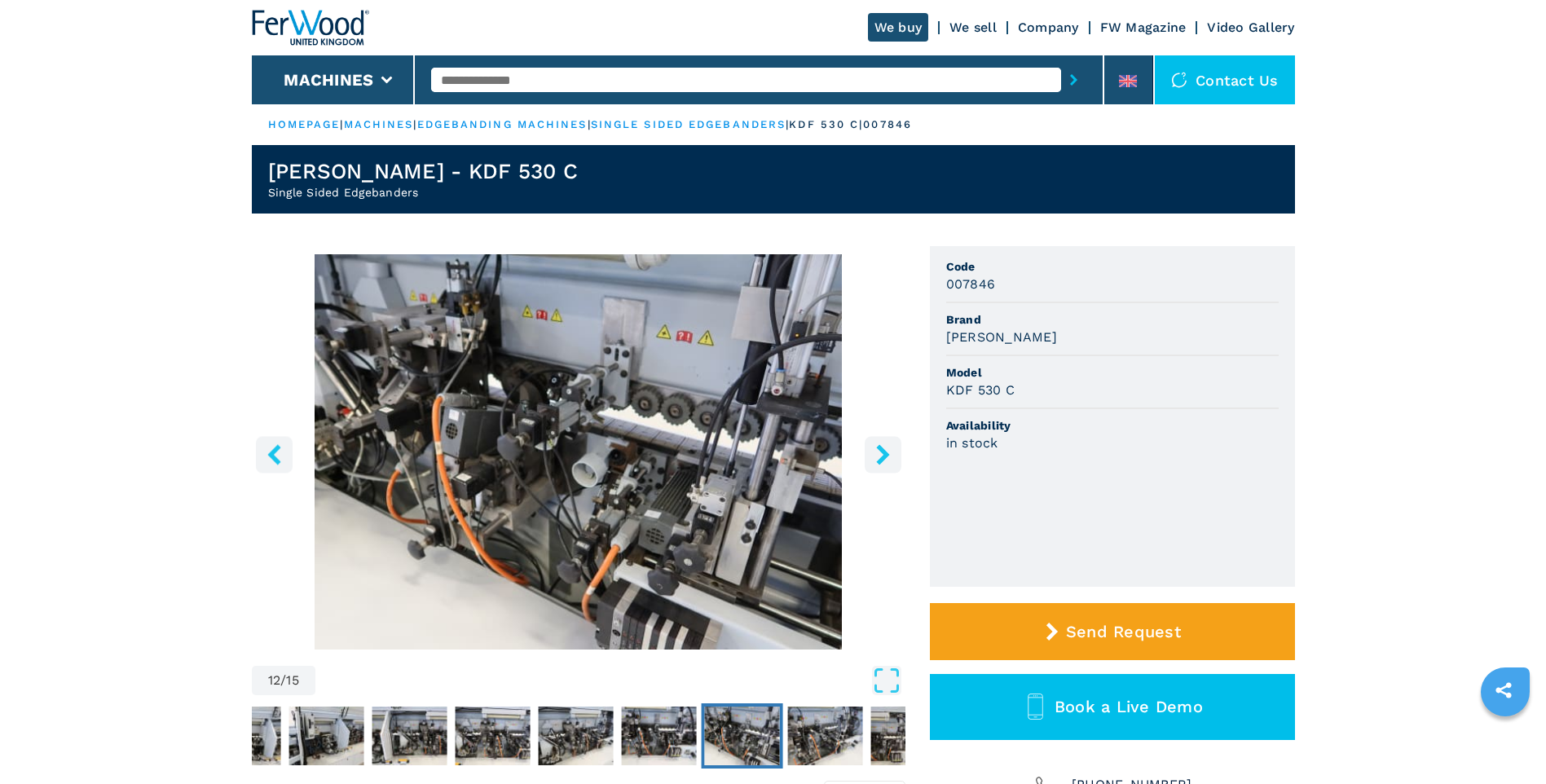
click at [876, 462] on icon "right-button" at bounding box center [883, 454] width 21 height 21
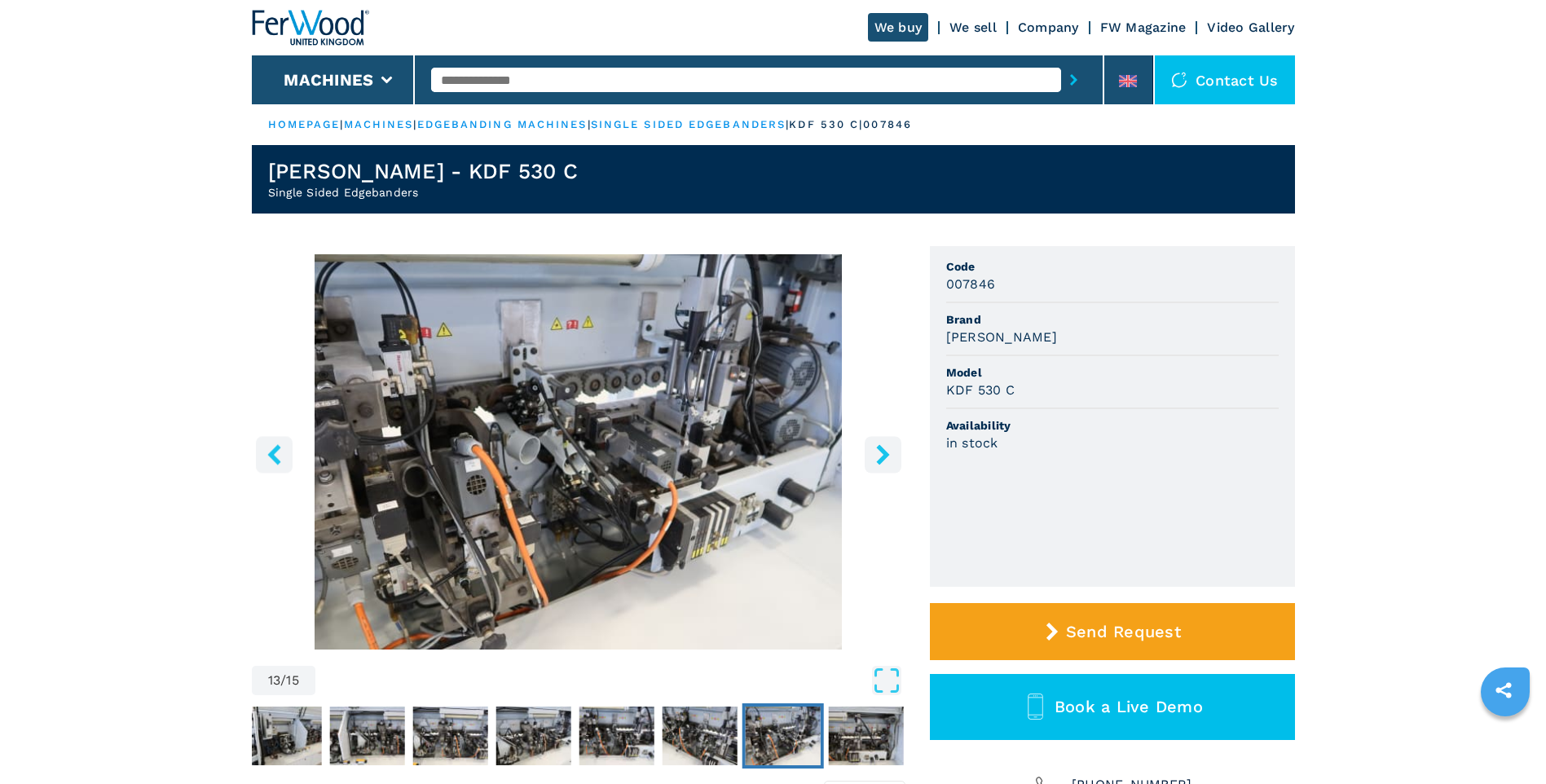
click at [876, 462] on icon "right-button" at bounding box center [883, 454] width 21 height 21
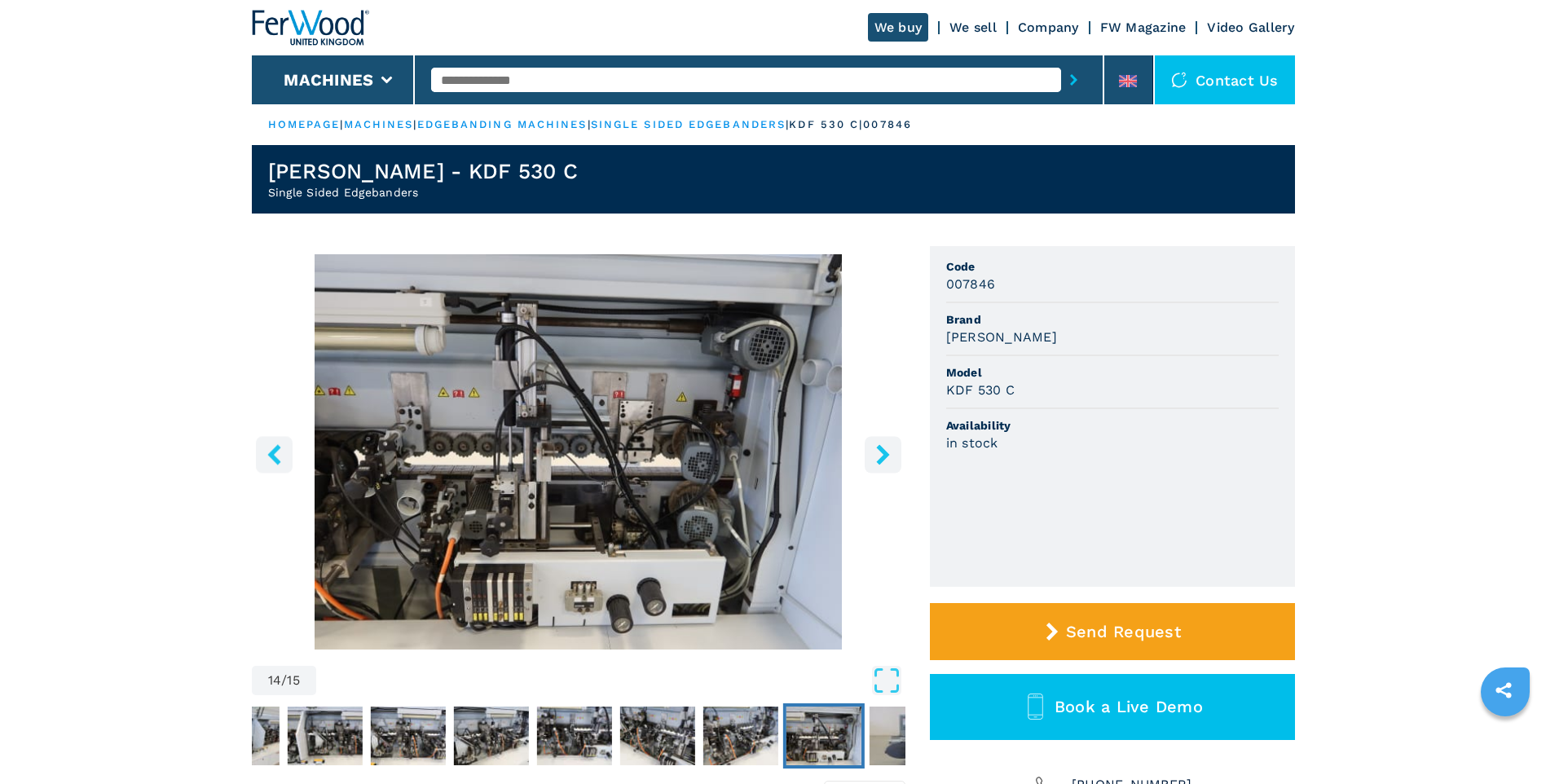
click at [876, 462] on icon "right-button" at bounding box center [883, 454] width 21 height 21
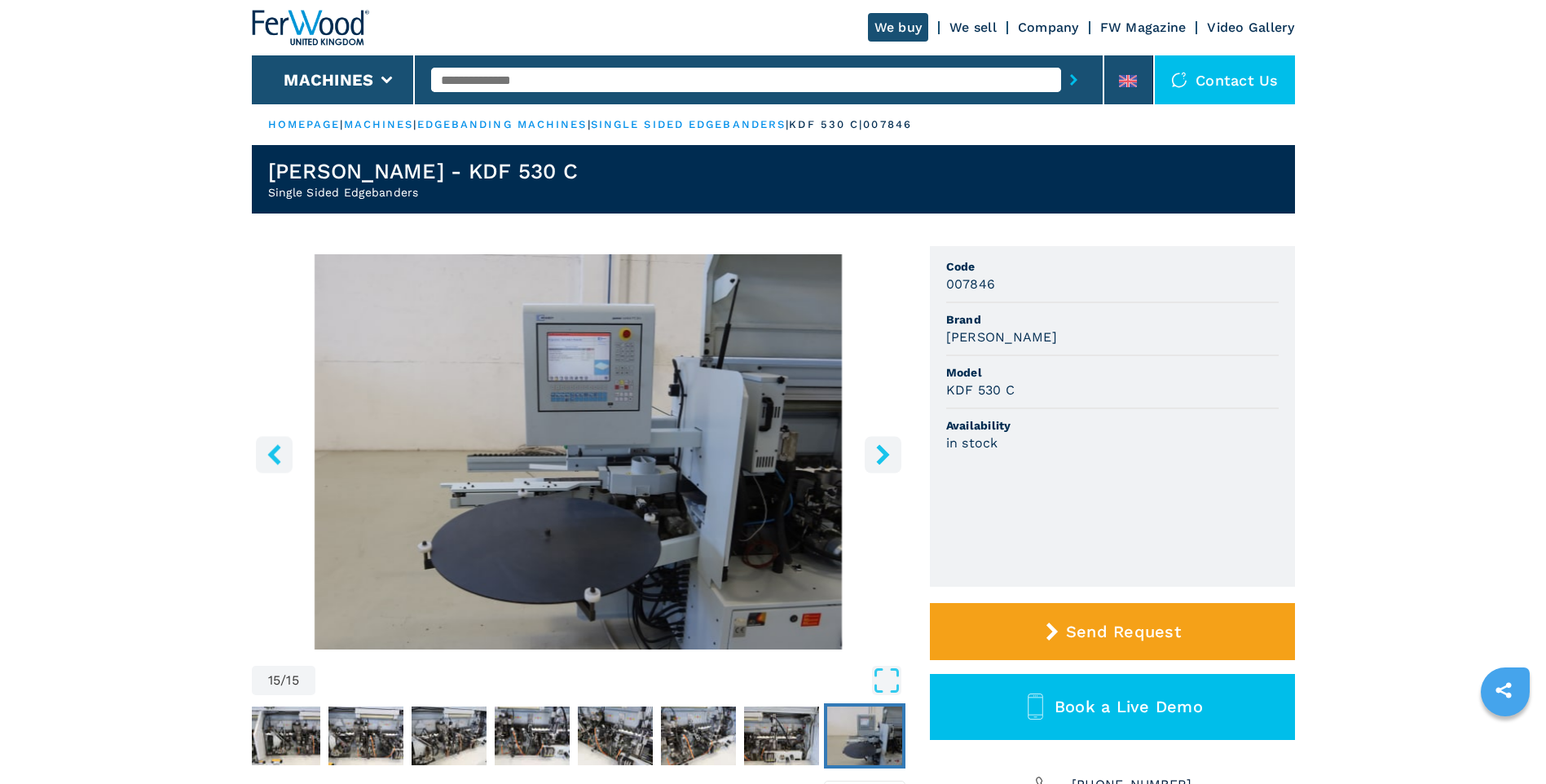
click at [876, 462] on icon "right-button" at bounding box center [883, 454] width 21 height 21
